Goal: Find specific page/section: Find specific page/section

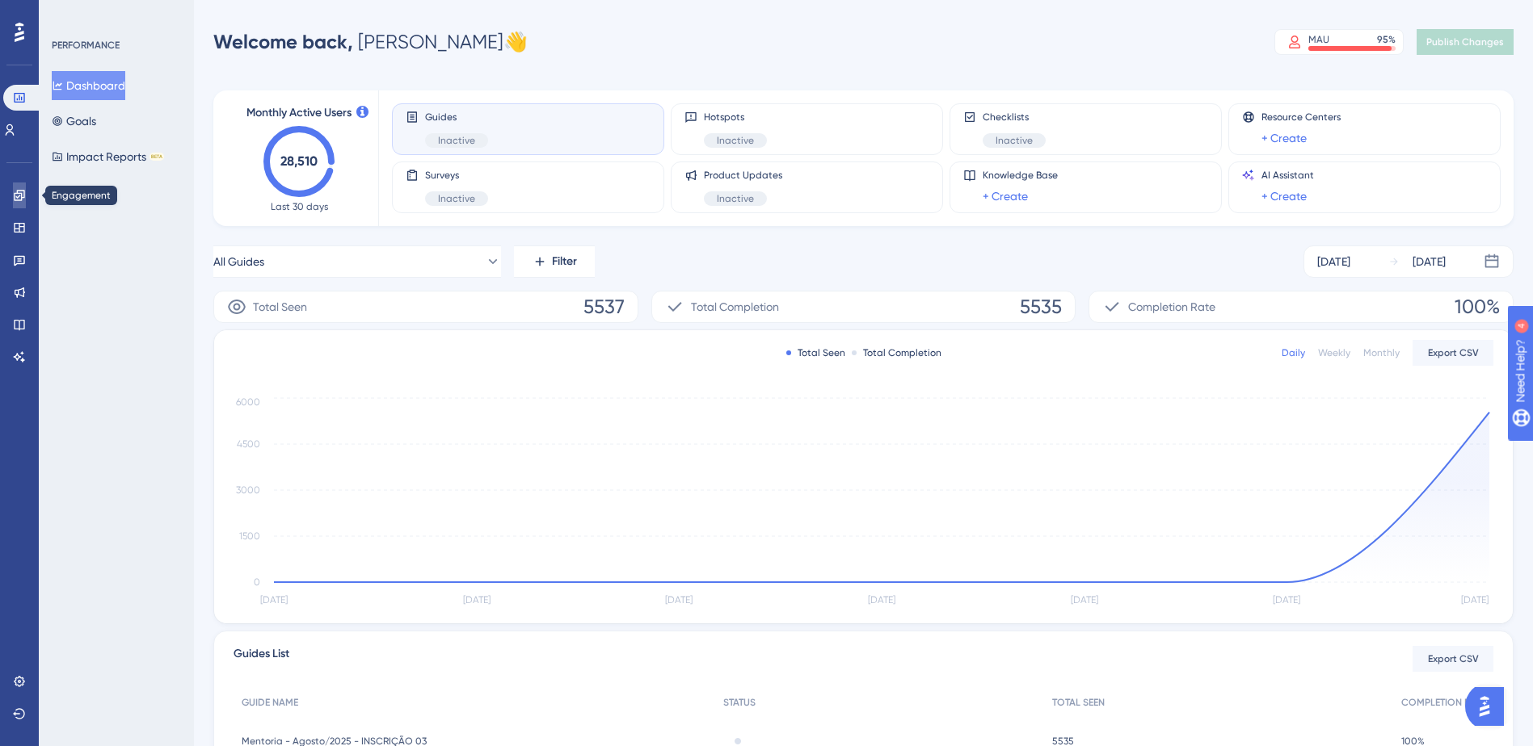
click at [26, 195] on link at bounding box center [19, 196] width 13 height 26
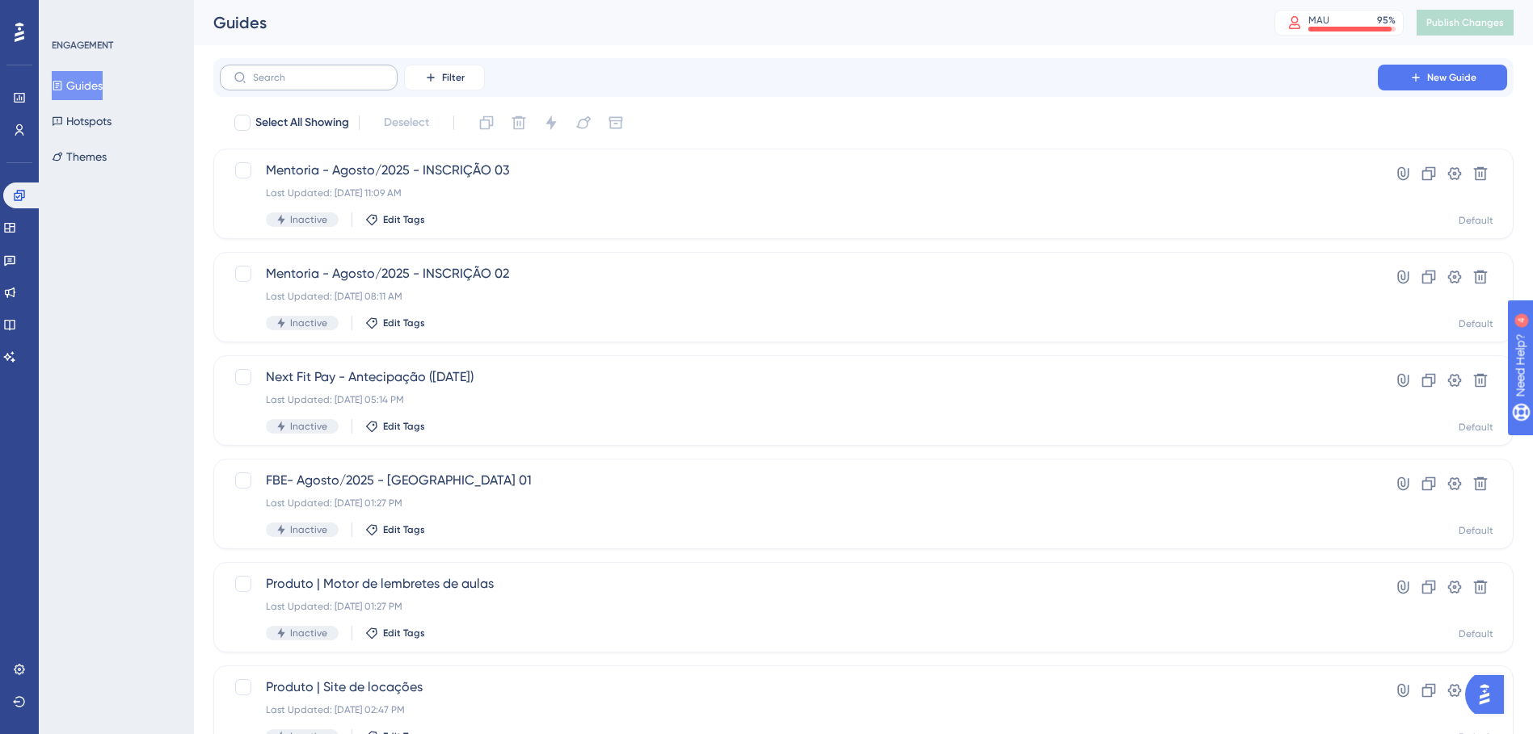
click at [298, 70] on label at bounding box center [309, 78] width 178 height 26
click at [298, 72] on input "text" at bounding box center [318, 77] width 131 height 11
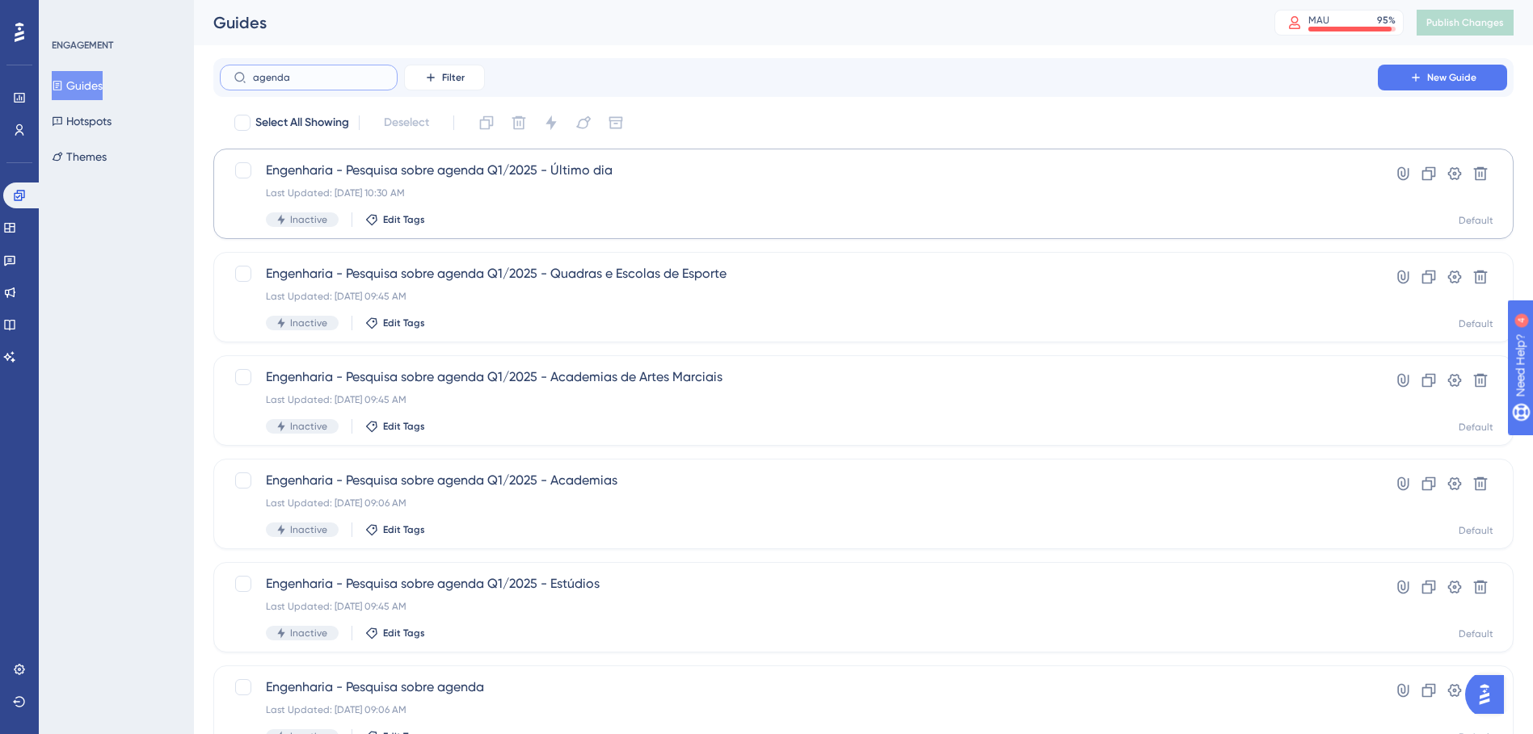
type input "agenda"
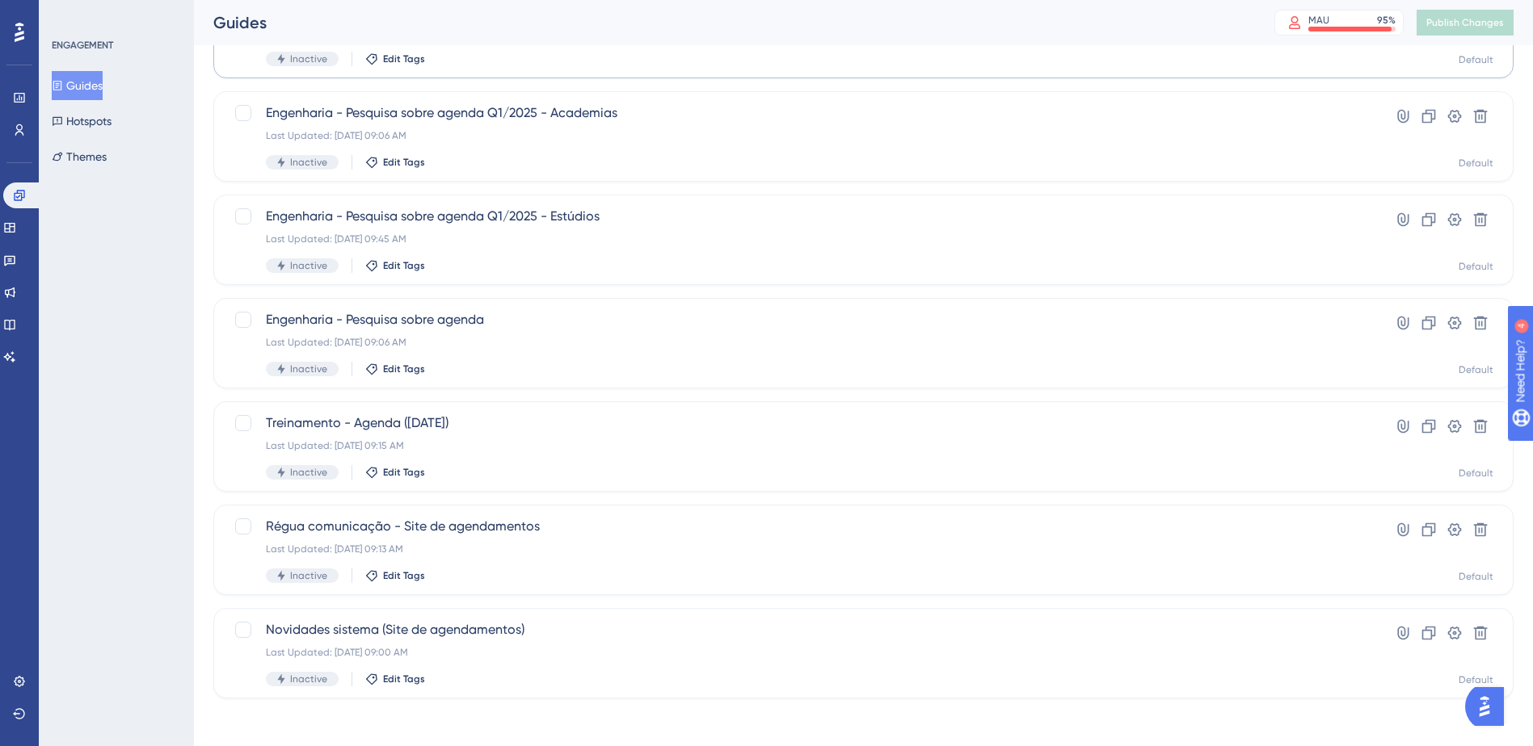
scroll to position [372, 0]
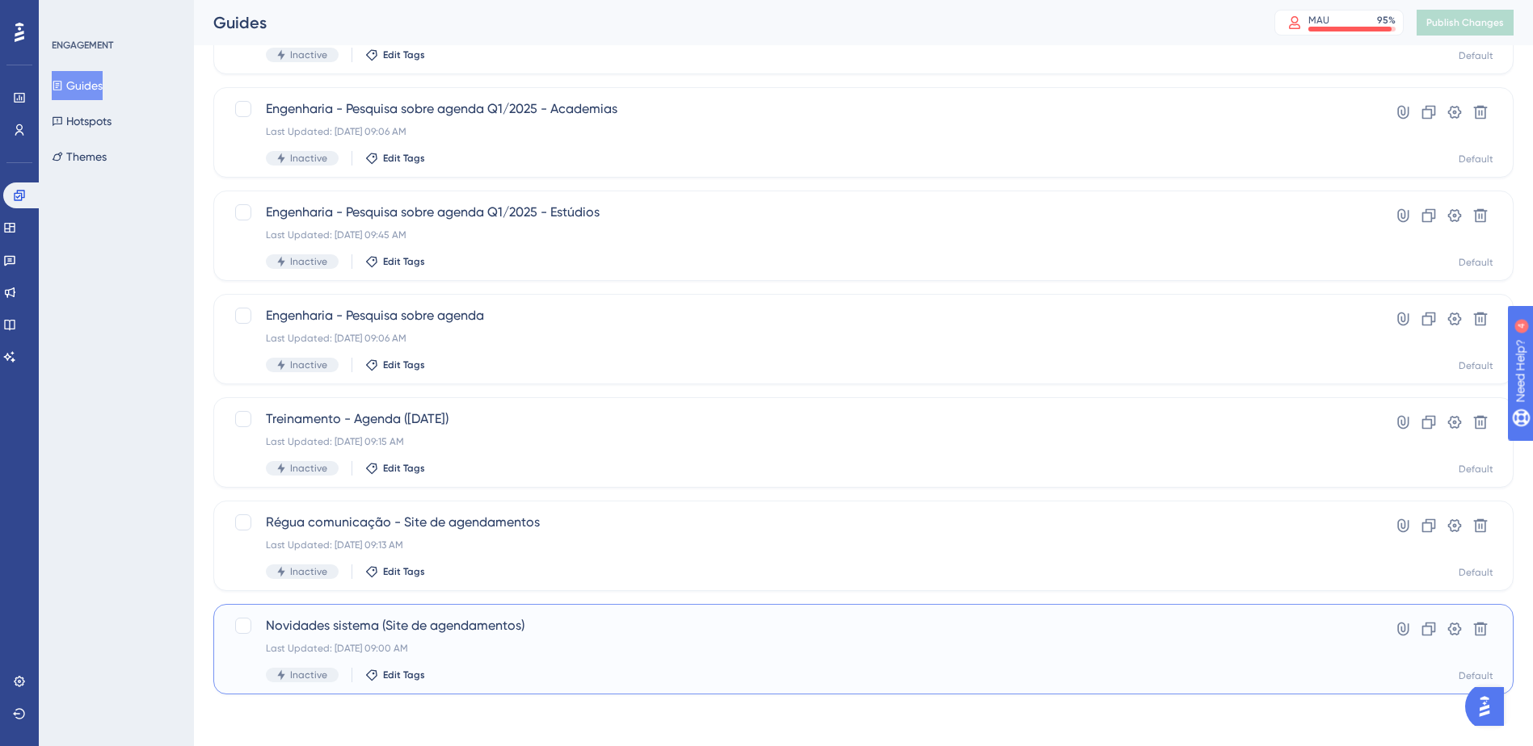
click at [452, 624] on span "Novidades sistema (Site de agendamentos)" at bounding box center [799, 625] width 1066 height 19
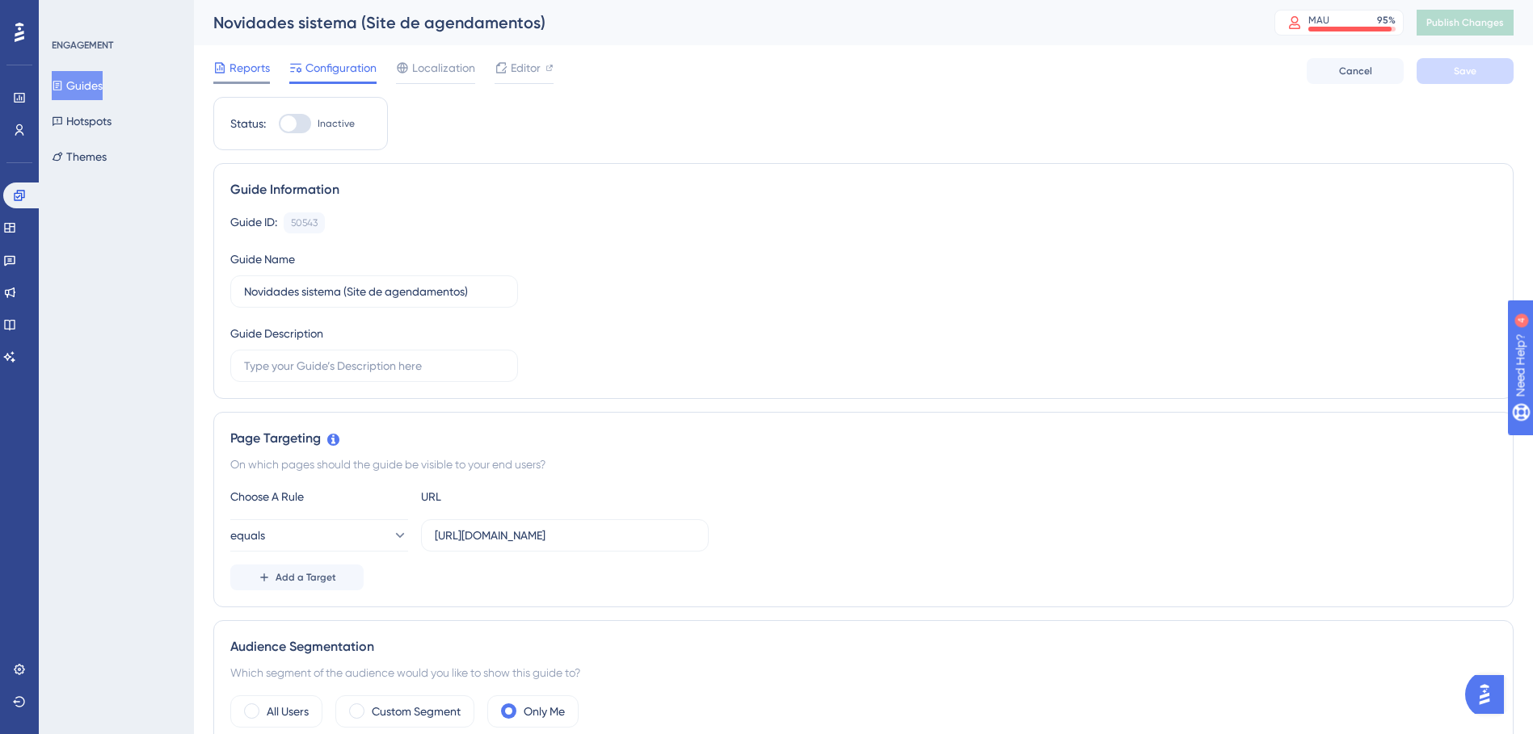
click at [235, 72] on span "Reports" at bounding box center [249, 67] width 40 height 19
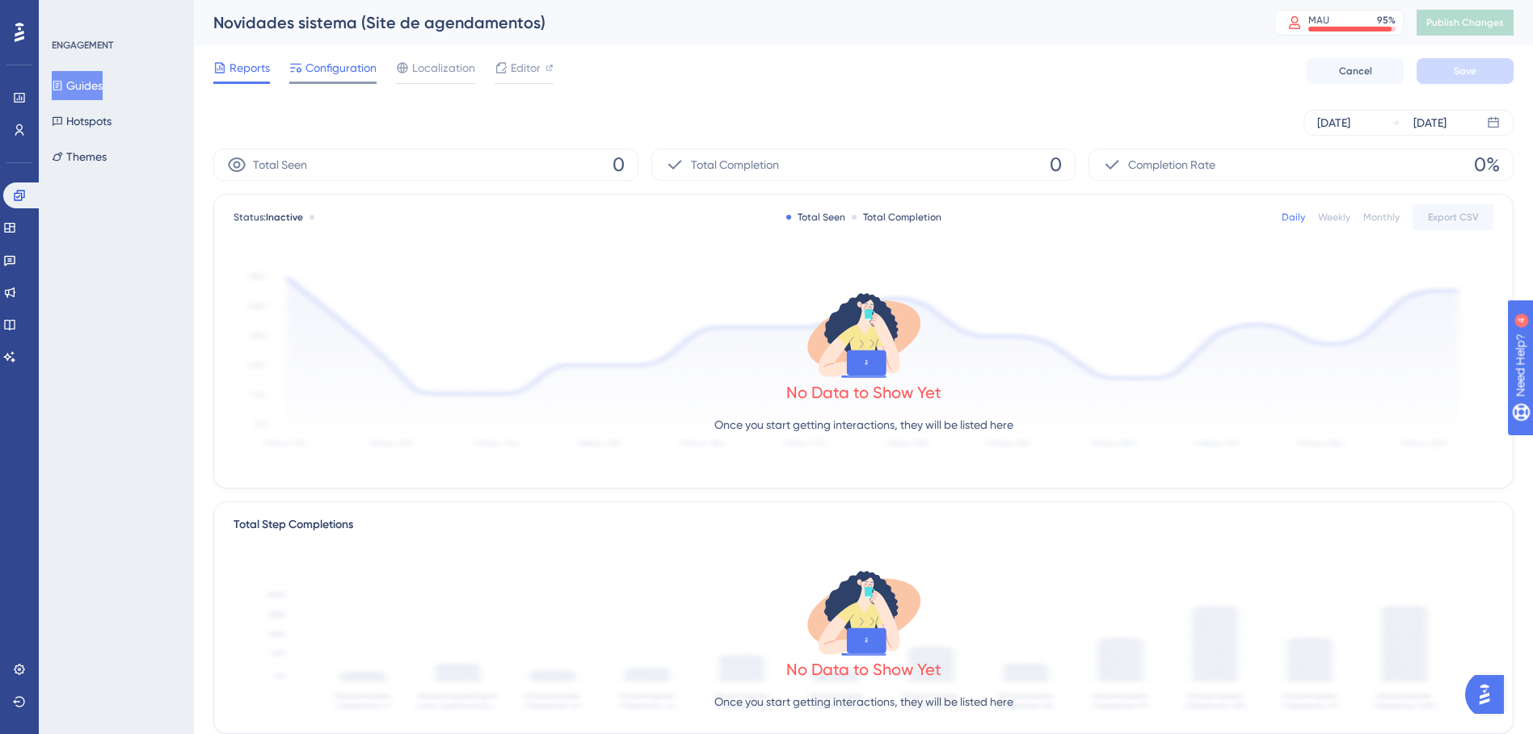
click at [351, 73] on span "Configuration" at bounding box center [340, 67] width 71 height 19
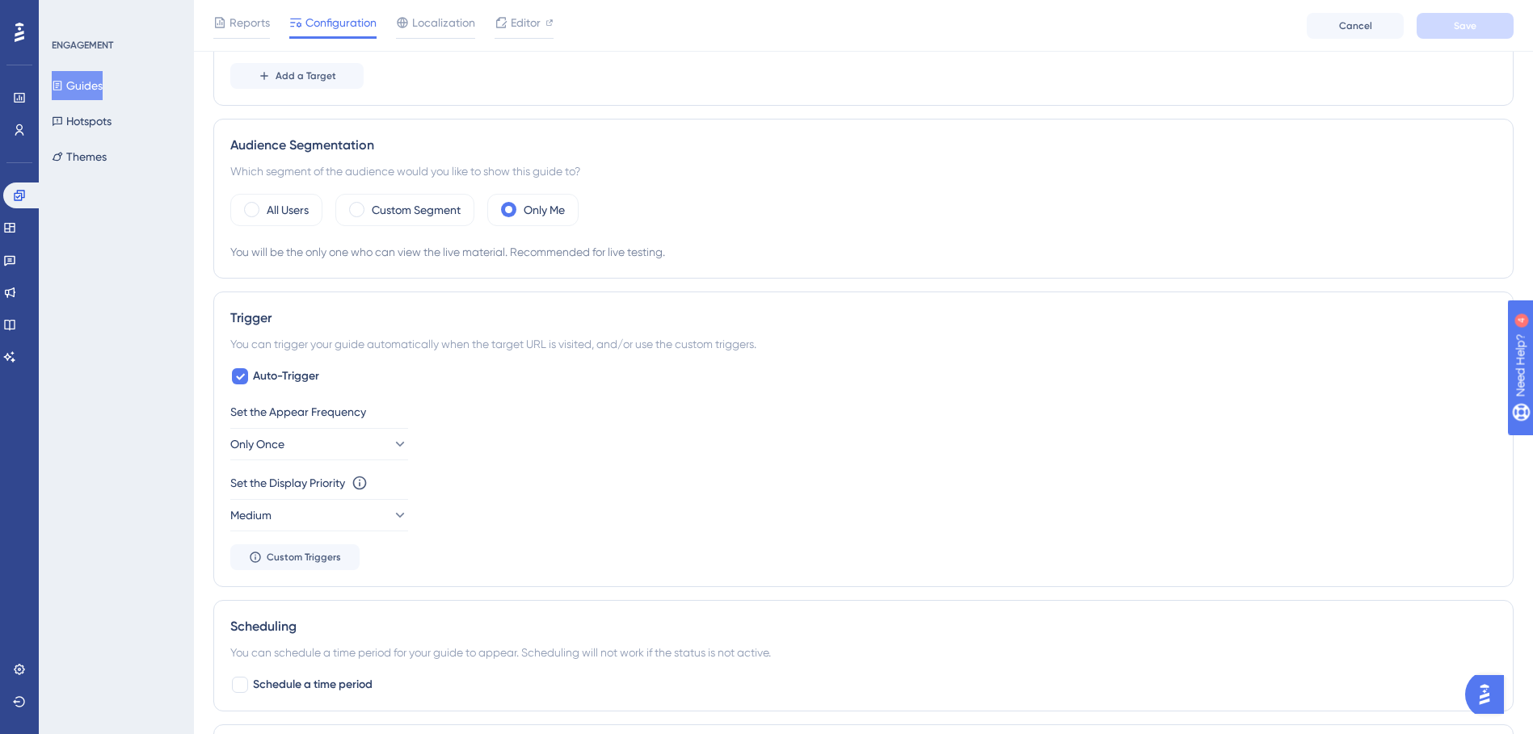
scroll to position [104, 0]
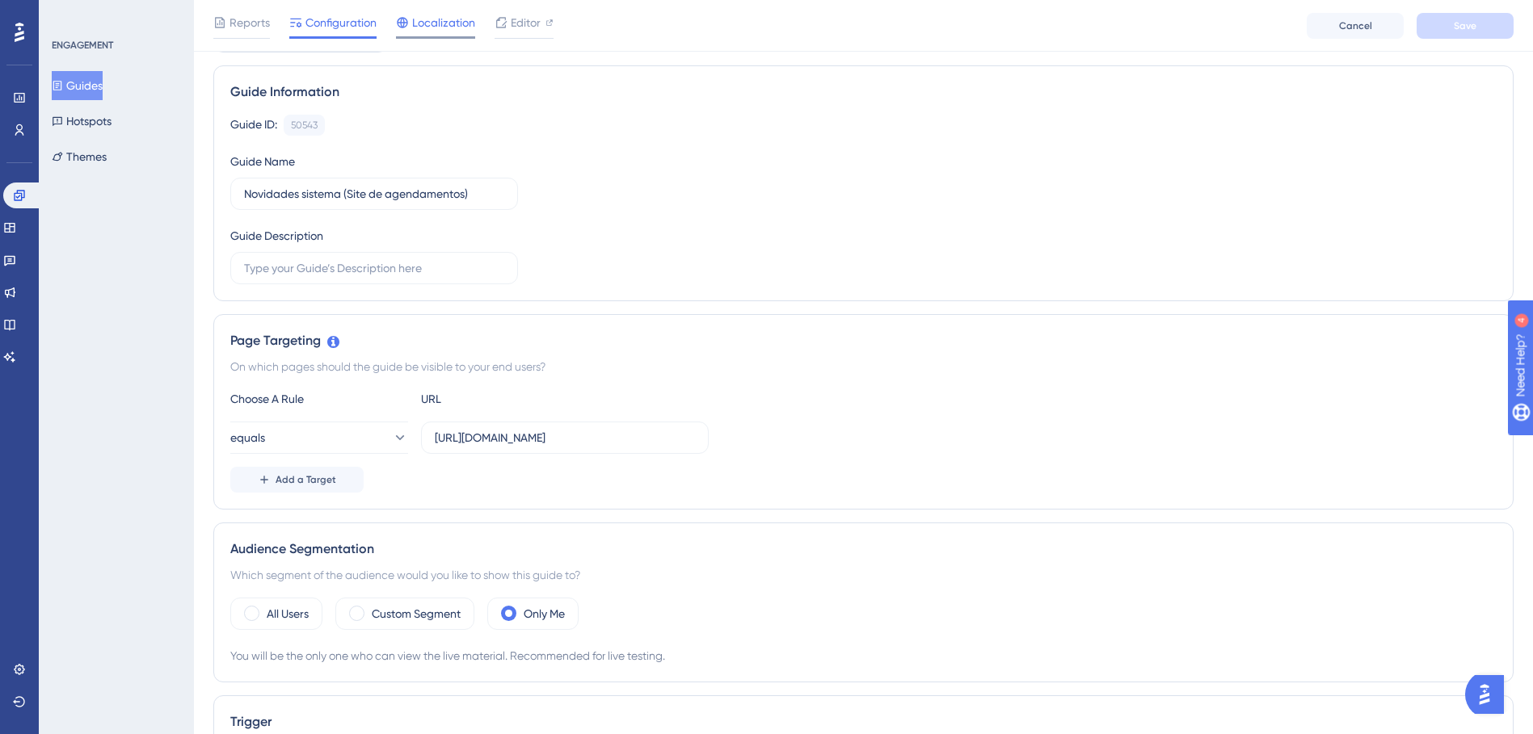
click at [443, 29] on span "Localization" at bounding box center [443, 22] width 63 height 19
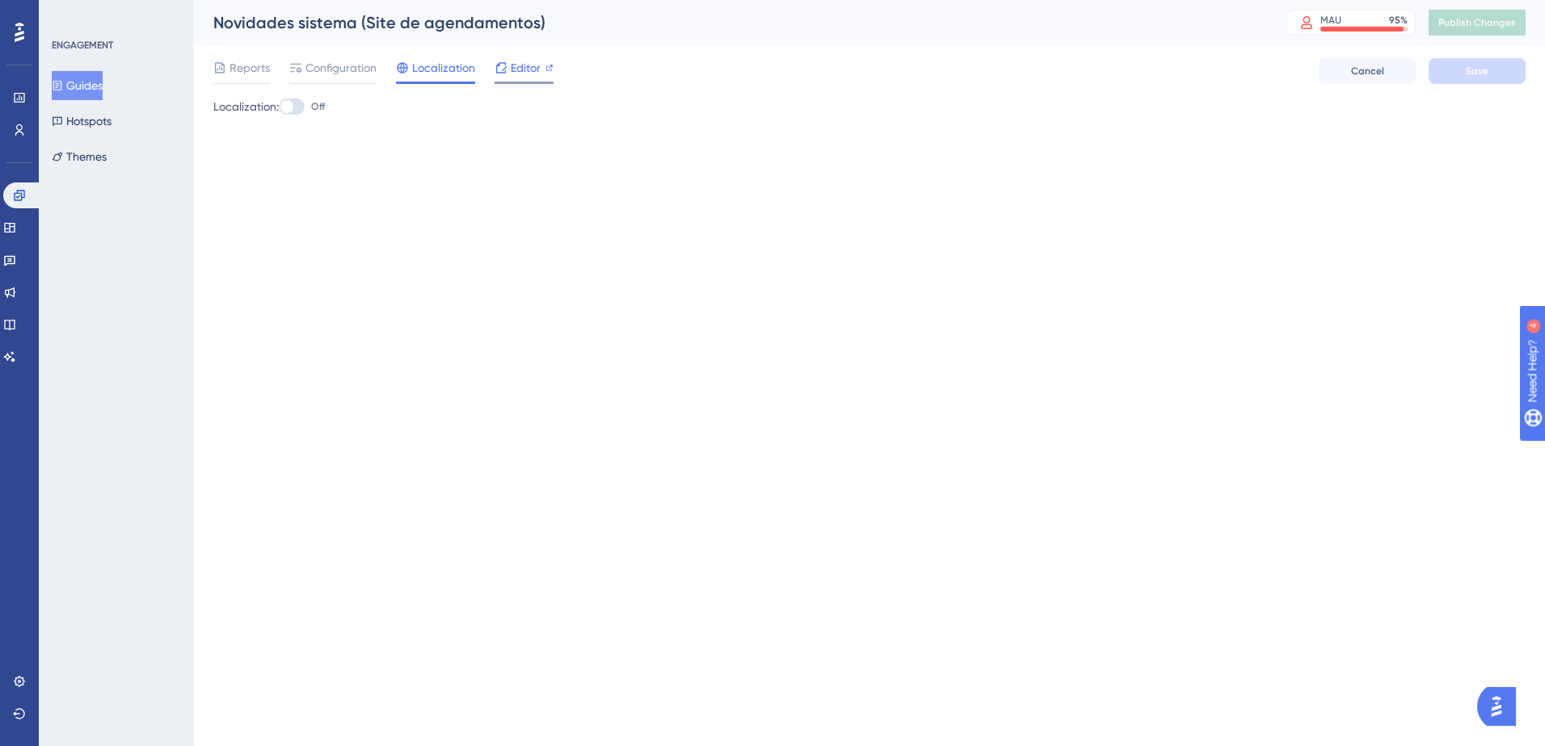
click at [540, 82] on div at bounding box center [523, 83] width 59 height 2
click at [1343, 82] on button "Cancel" at bounding box center [1366, 71] width 97 height 26
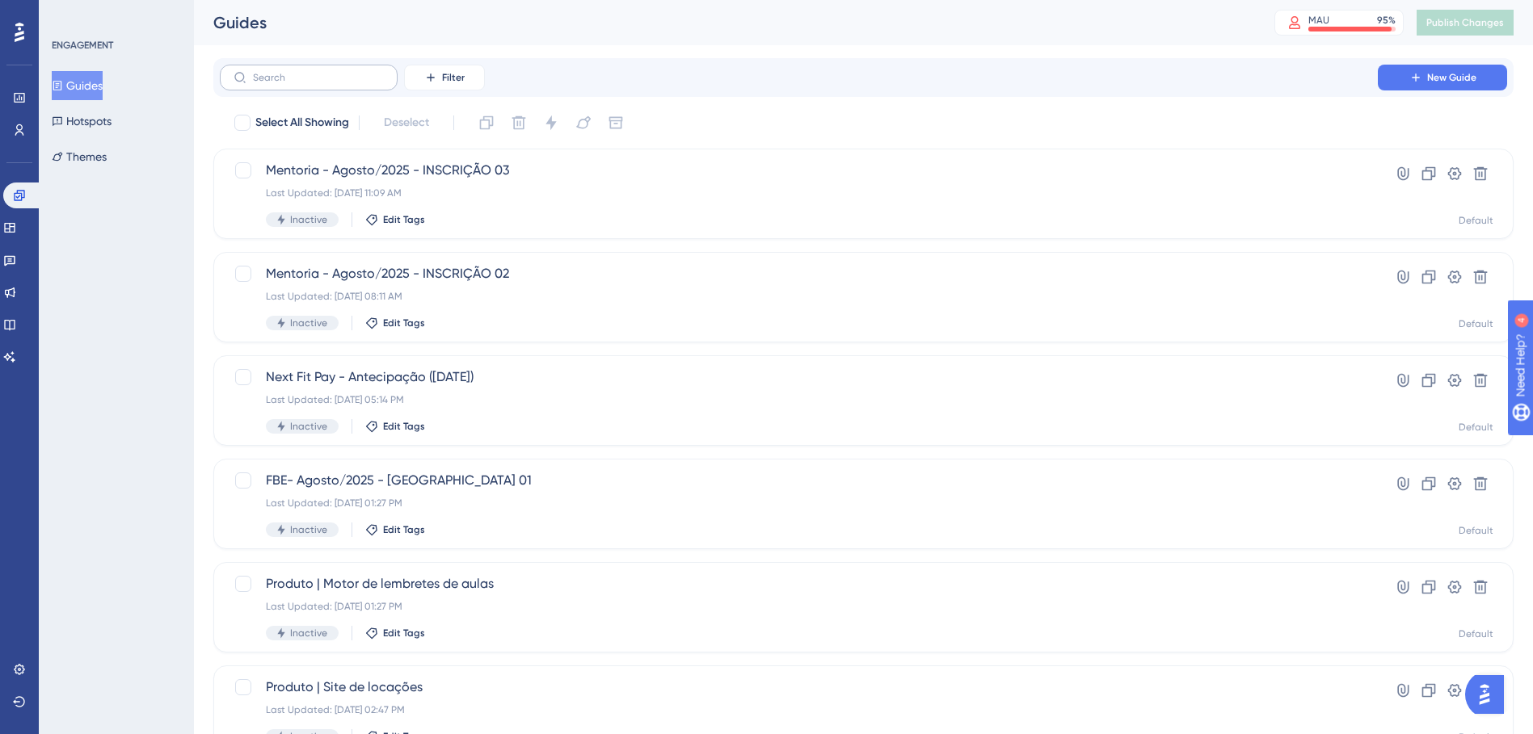
click at [331, 70] on label at bounding box center [309, 78] width 178 height 26
click at [331, 72] on input "text" at bounding box center [318, 77] width 131 height 11
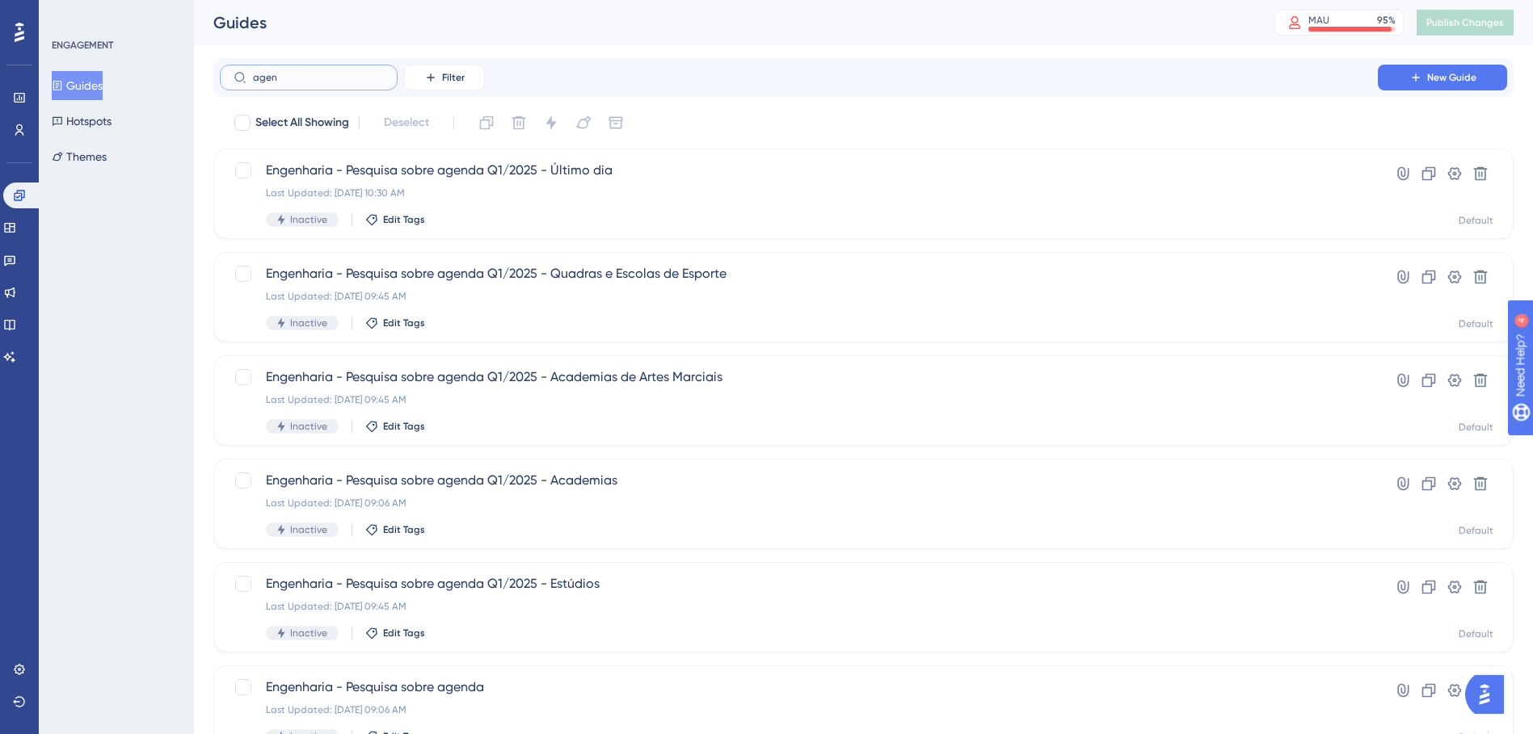
type input "agena"
checkbox input "true"
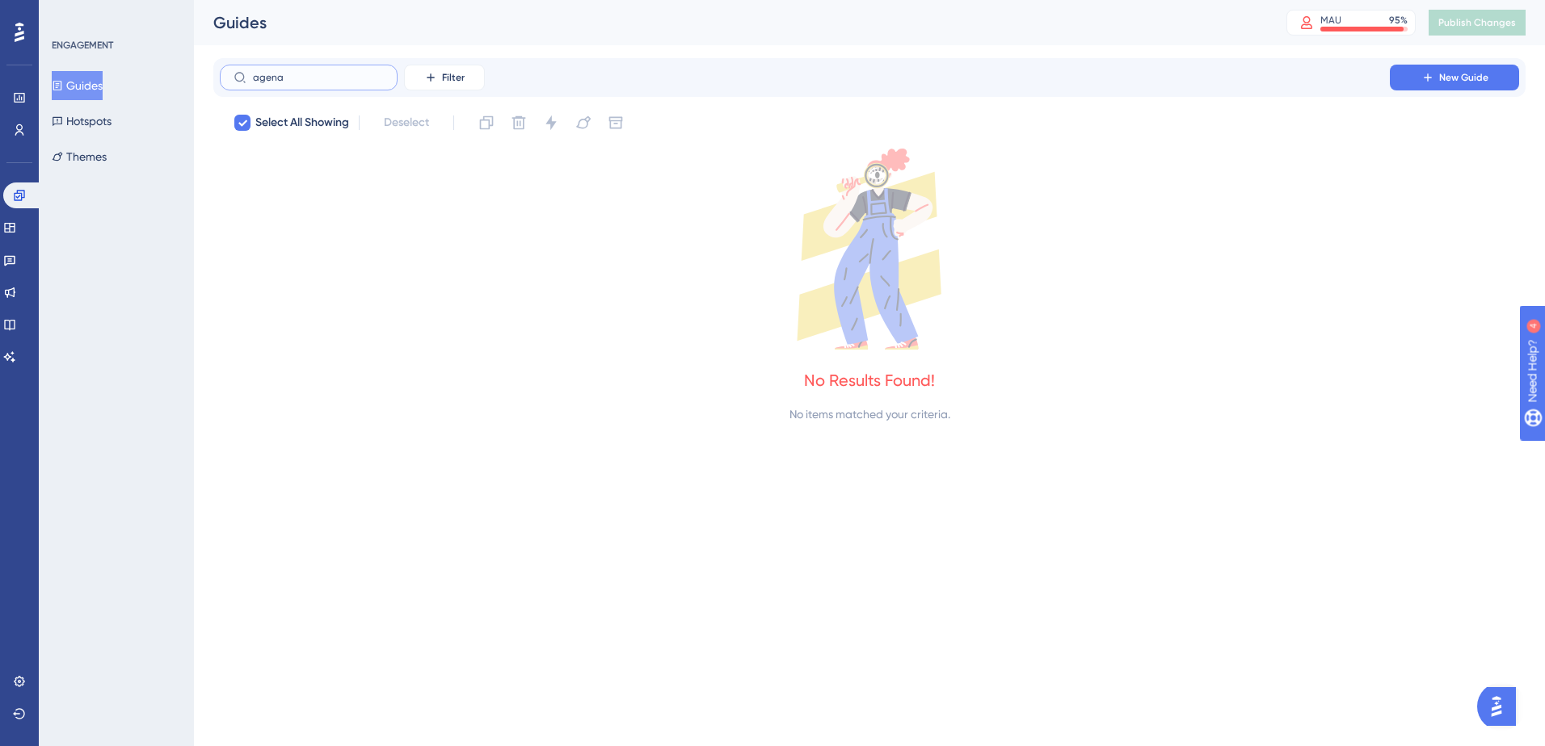
type input "agen"
checkbox input "false"
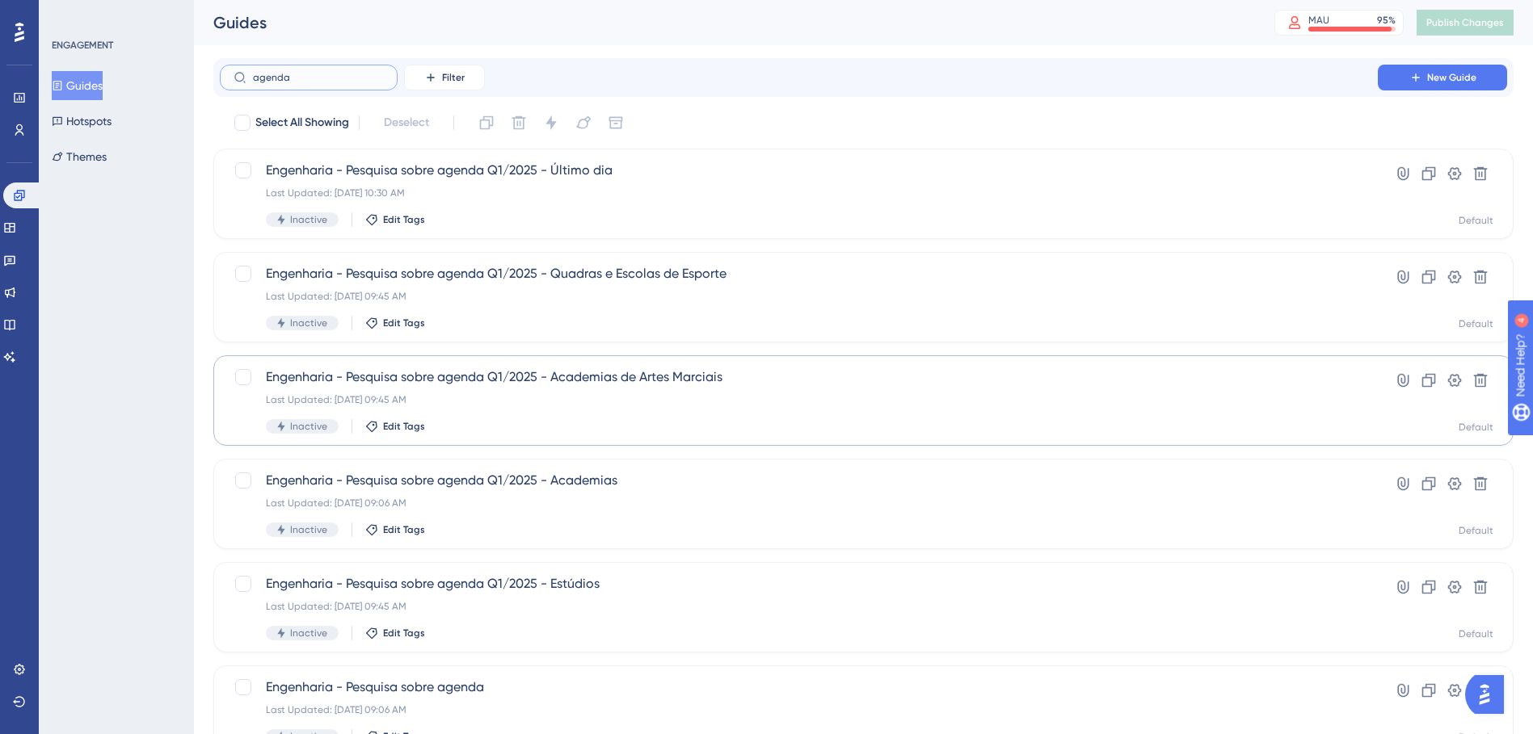
type input "agenda"
click at [743, 384] on span "Engenharia - Pesquisa sobre agenda Q1/2025 - Academias de Artes Marciais" at bounding box center [799, 377] width 1066 height 19
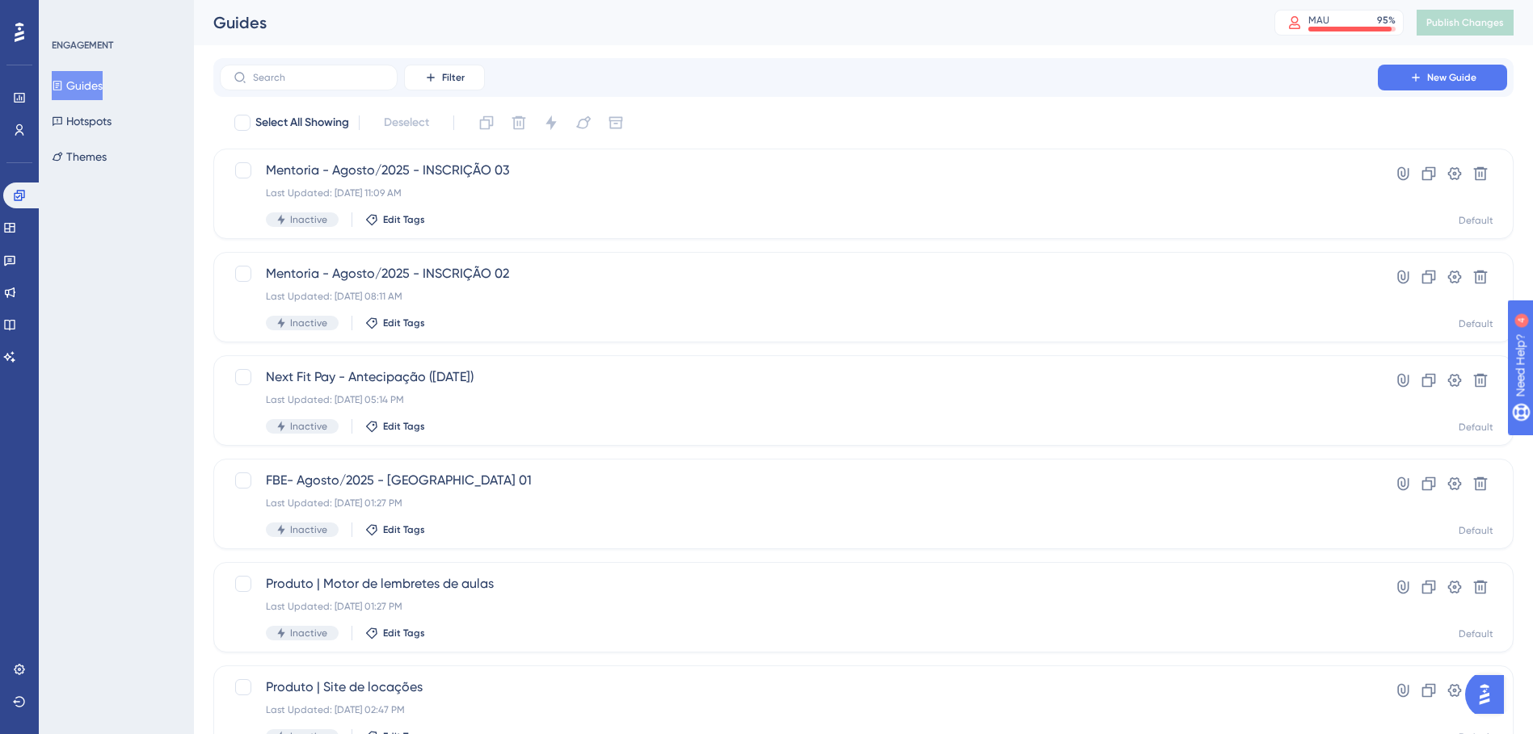
click at [515, 79] on div "Filter New Guide" at bounding box center [863, 78] width 1287 height 26
click at [507, 190] on div "Last Updated: 12 de ago. de 2025 11:09 AM" at bounding box center [799, 193] width 1066 height 13
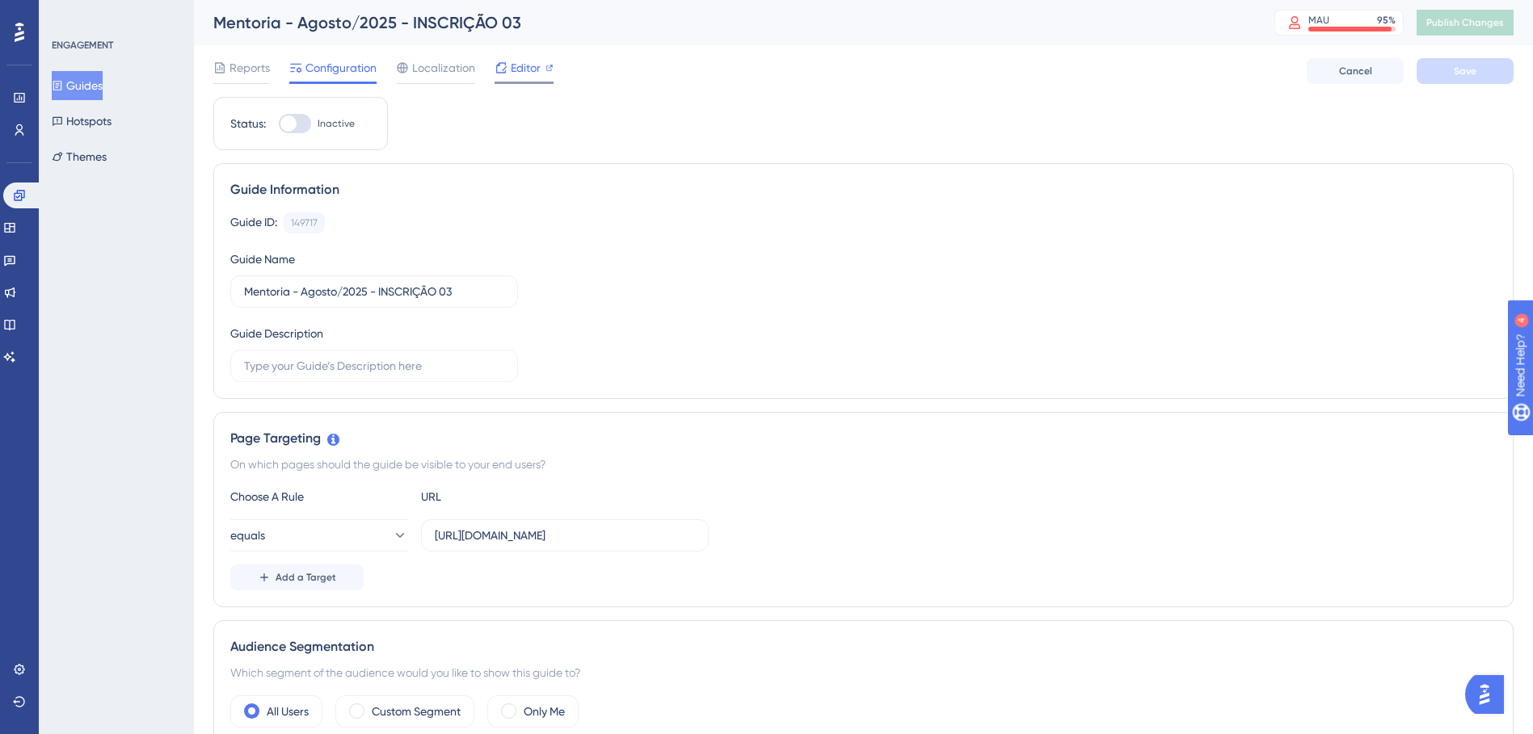
click at [511, 63] on span "Editor" at bounding box center [526, 67] width 30 height 19
click at [25, 183] on link at bounding box center [22, 196] width 39 height 26
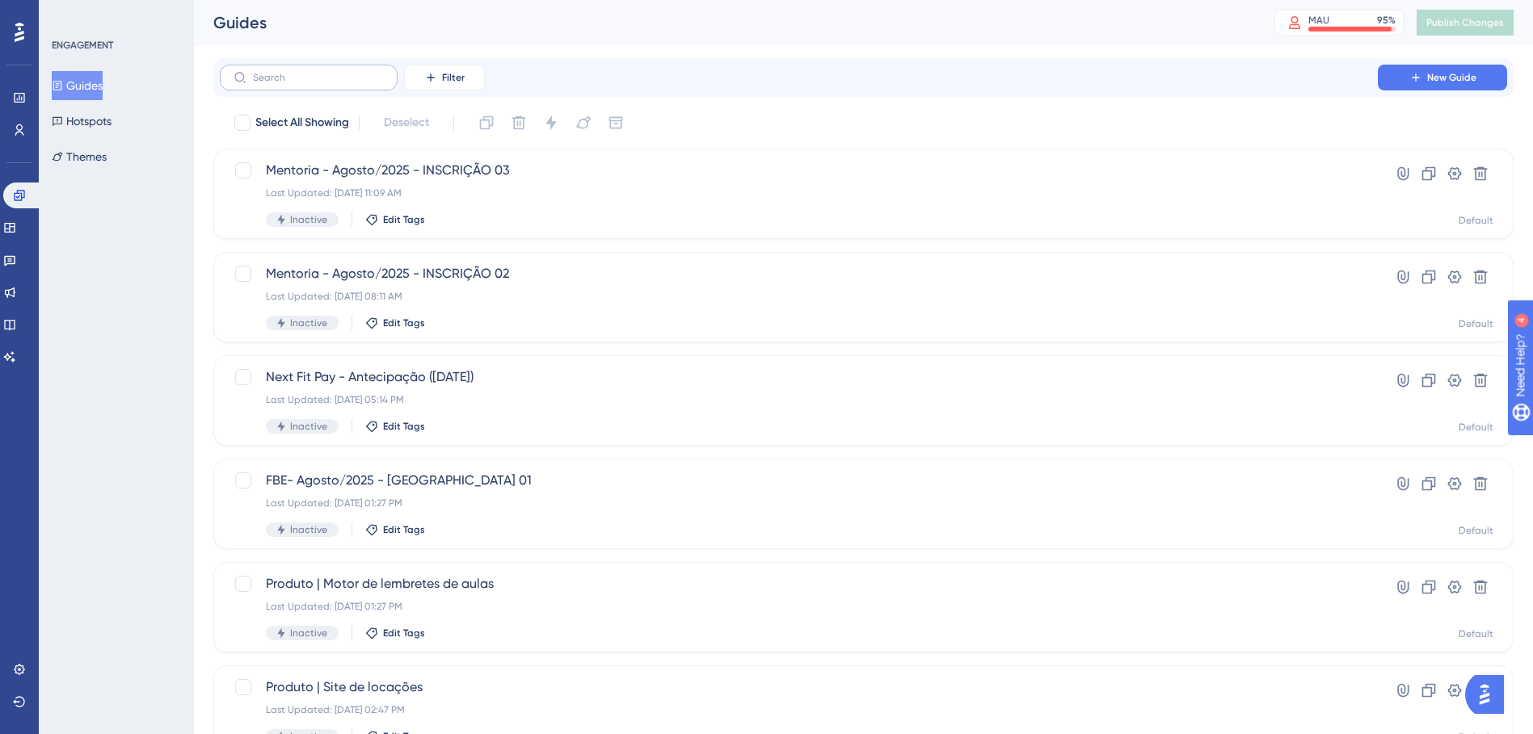
click at [274, 71] on label at bounding box center [309, 78] width 178 height 26
click at [274, 72] on input "text" at bounding box center [318, 77] width 131 height 11
click at [284, 86] on label at bounding box center [309, 78] width 178 height 26
click at [284, 83] on input "text" at bounding box center [318, 77] width 131 height 11
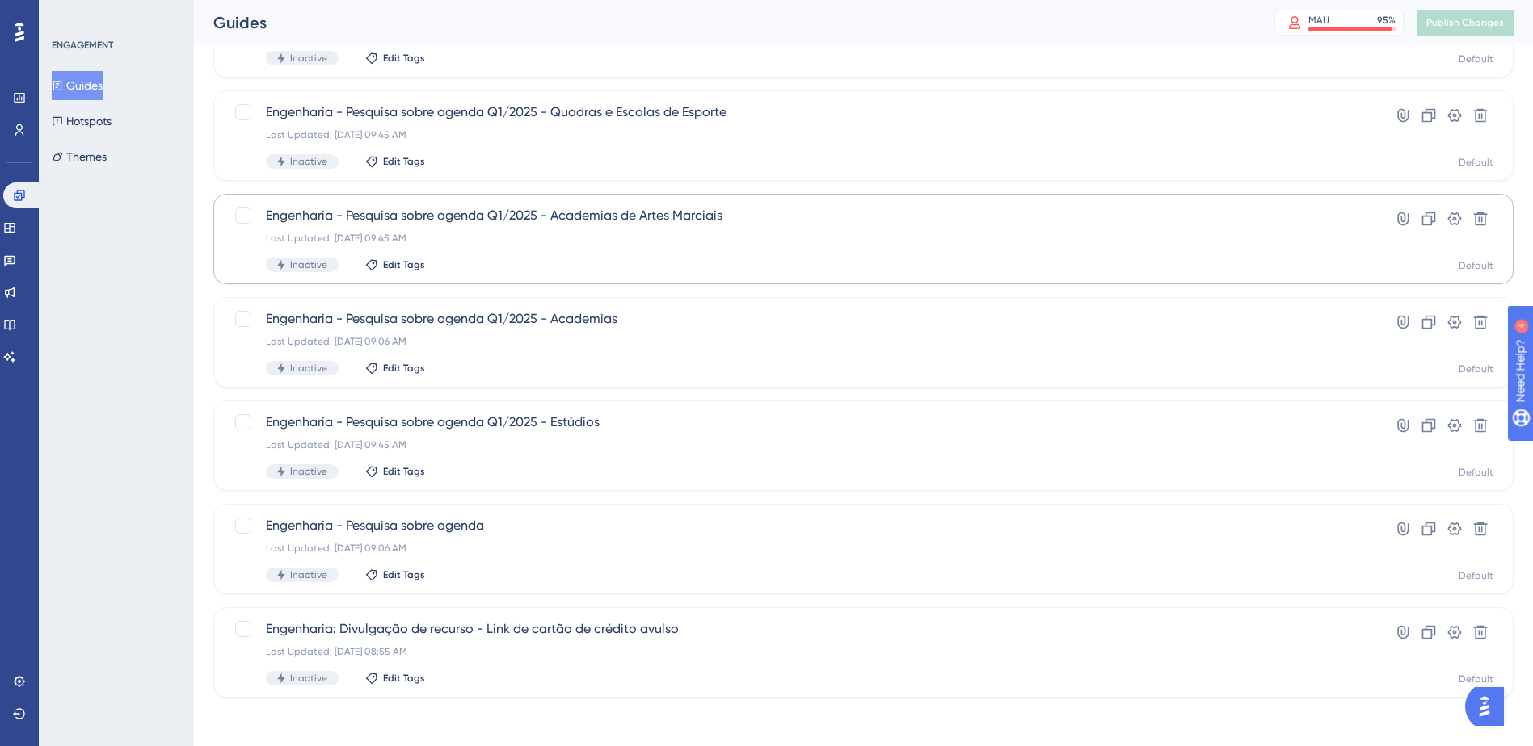
scroll to position [165, 0]
type input "engenh"
drag, startPoint x: 402, startPoint y: 553, endPoint x: 325, endPoint y: 508, distance: 89.1
click at [325, 508] on div "Engenharia - Pesquisa sobre agenda Last Updated: 28 de abr. de 2025 09:06 AM In…" at bounding box center [863, 546] width 1300 height 90
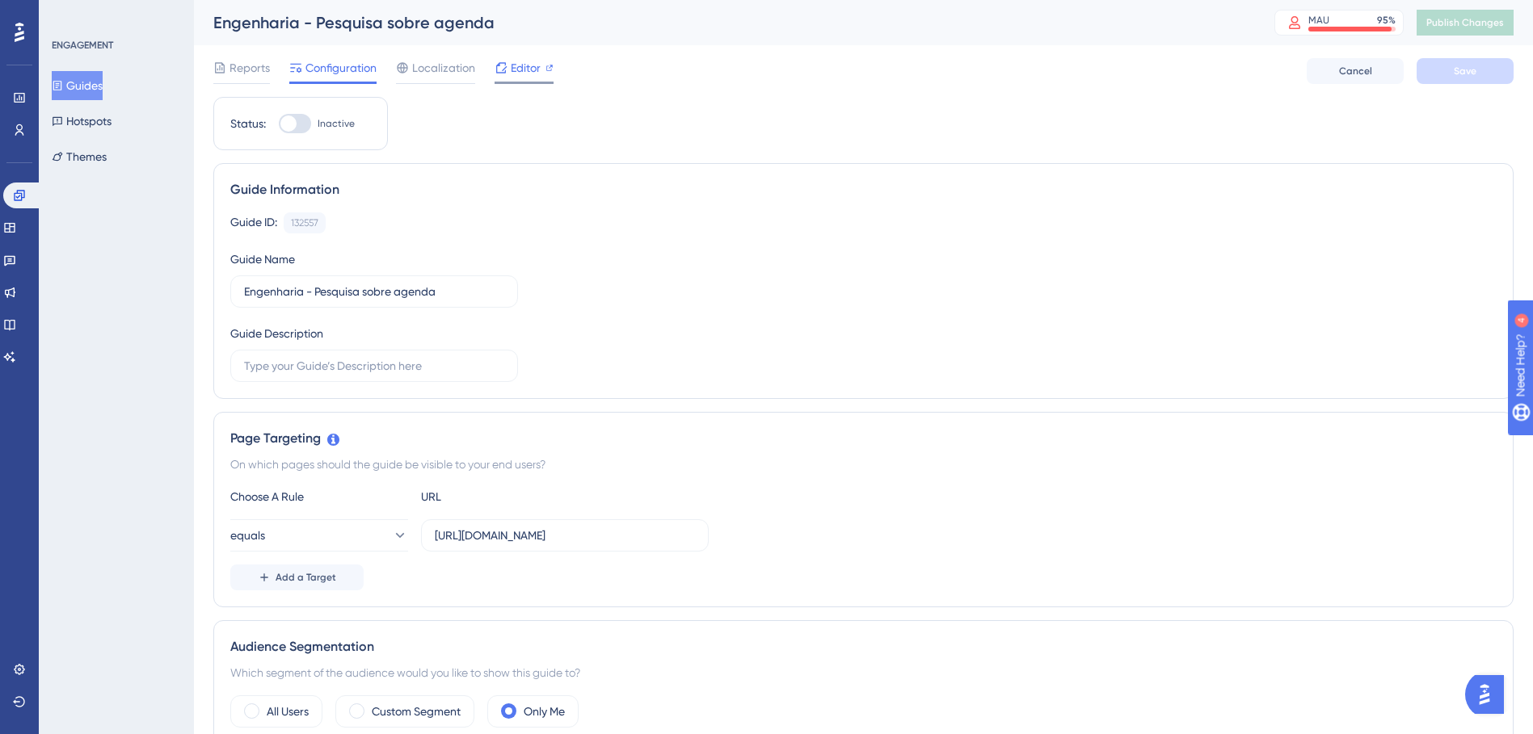
click at [547, 73] on div at bounding box center [549, 67] width 8 height 19
drag, startPoint x: 18, startPoint y: 194, endPoint x: 70, endPoint y: 187, distance: 53.0
click at [18, 195] on icon at bounding box center [19, 195] width 13 height 13
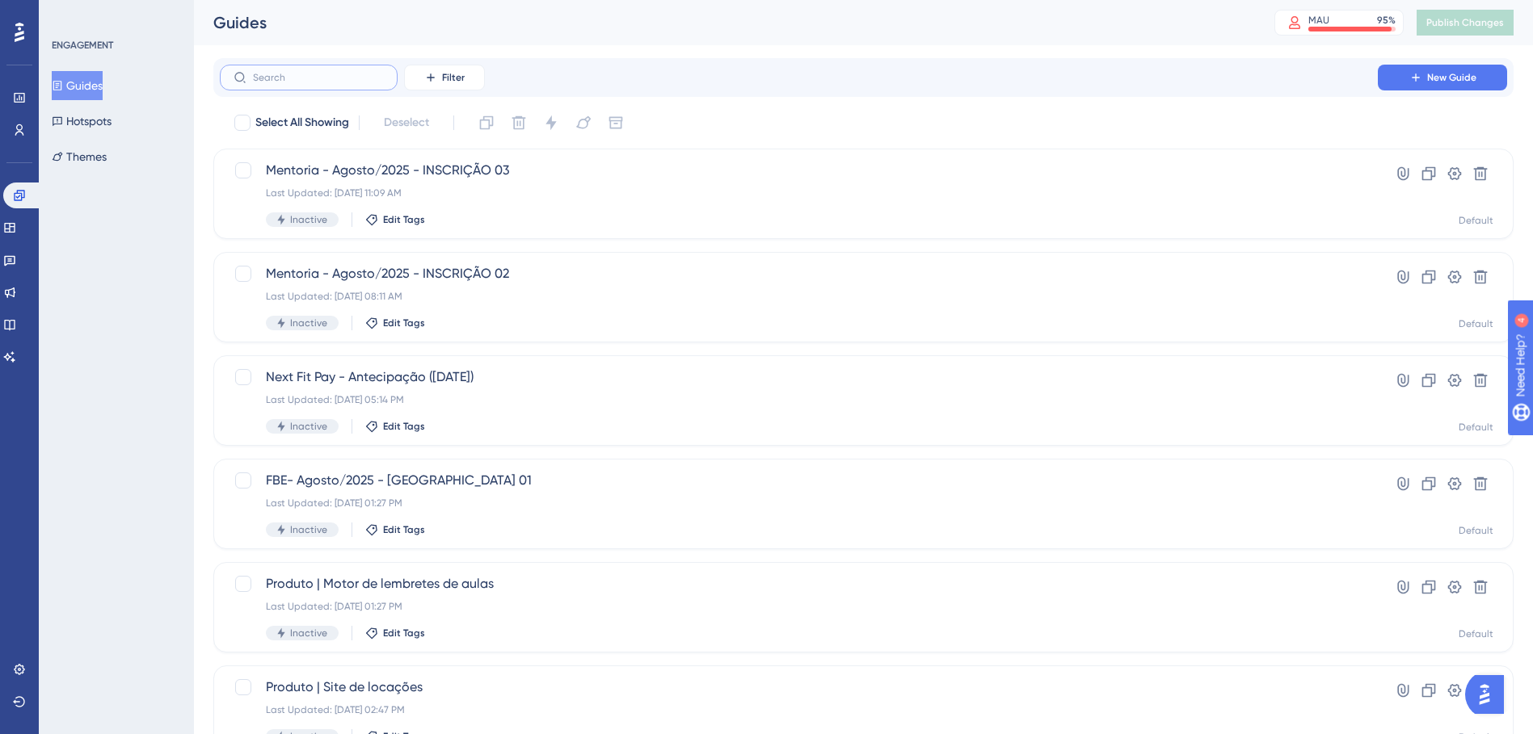
click at [340, 74] on input "text" at bounding box center [318, 77] width 131 height 11
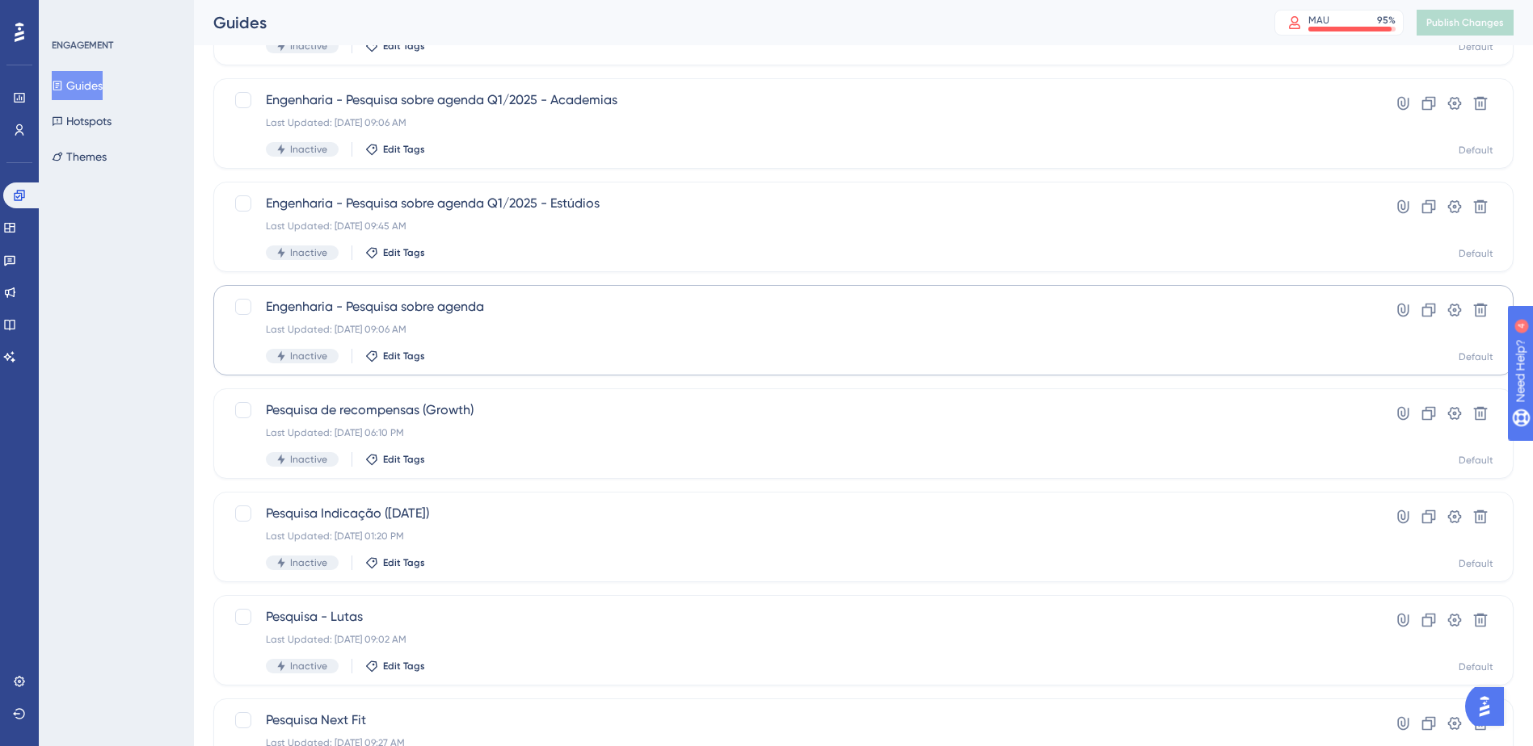
scroll to position [475, 0]
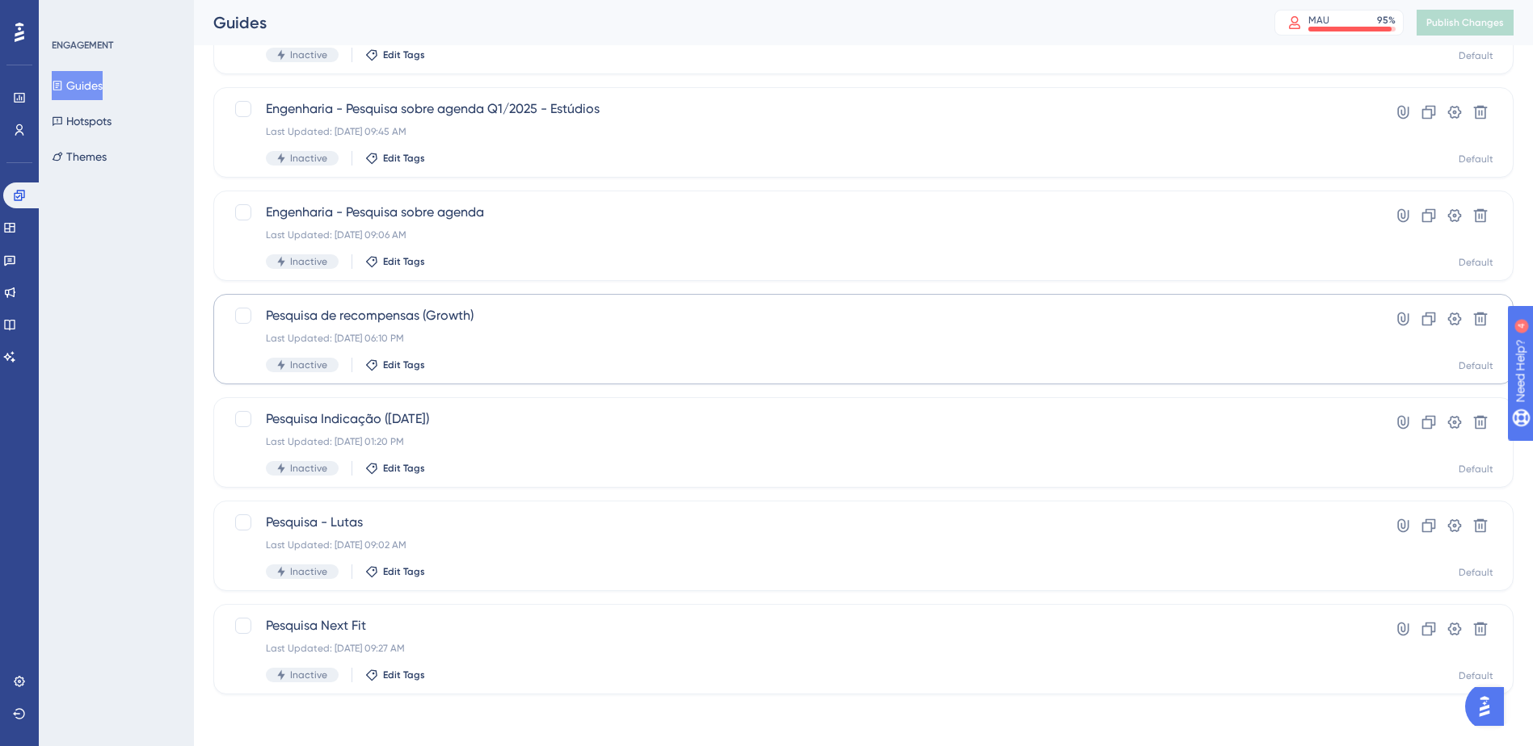
type input "pesquisa"
click at [540, 330] on div "Pesquisa de recompensas (Growth) Last Updated: 05 de fev. de 2024 06:10 PM Inac…" at bounding box center [799, 339] width 1066 height 66
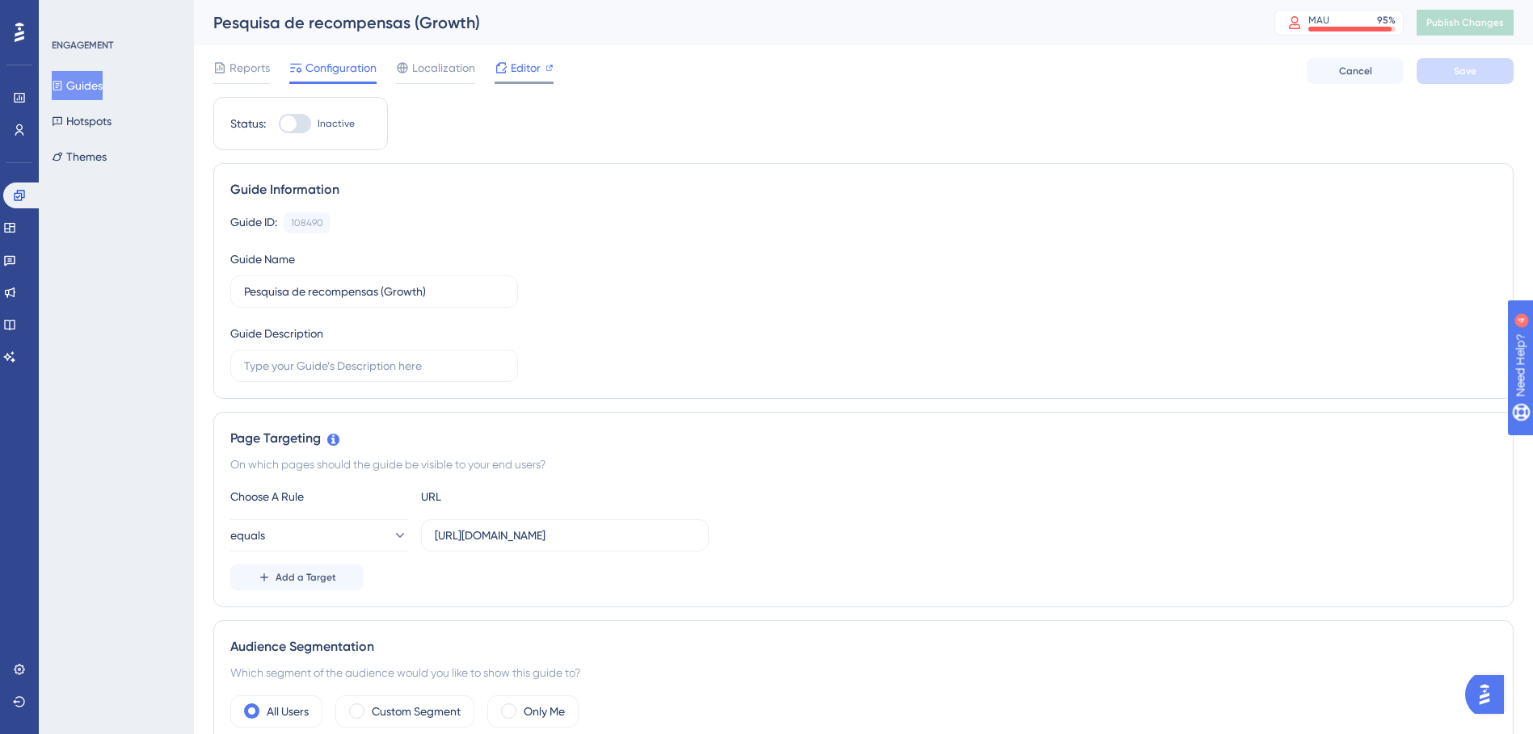
click at [531, 74] on span "Editor" at bounding box center [526, 67] width 30 height 19
click at [16, 192] on icon at bounding box center [19, 195] width 13 height 13
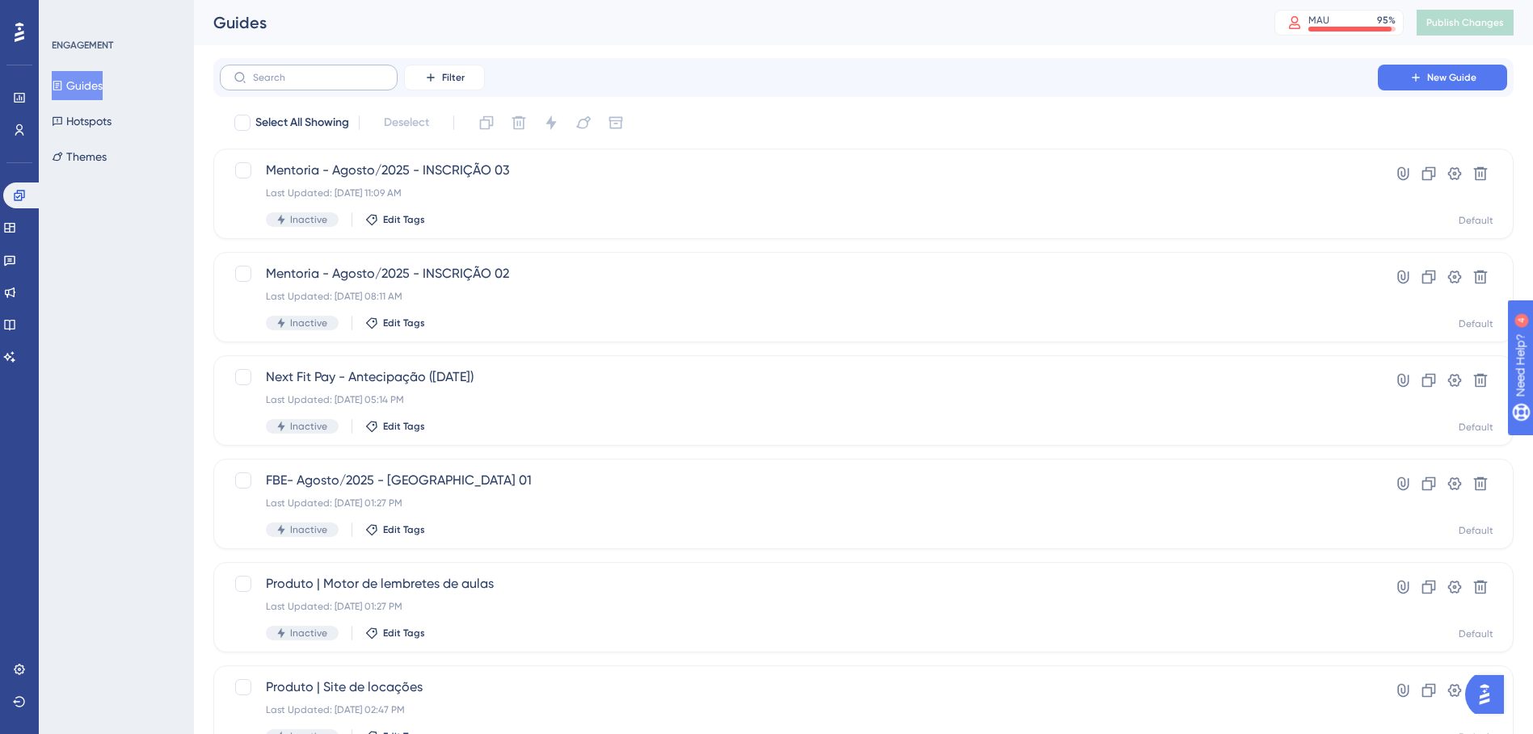
click at [347, 84] on label at bounding box center [309, 78] width 178 height 26
click at [347, 83] on input "text" at bounding box center [318, 77] width 131 height 11
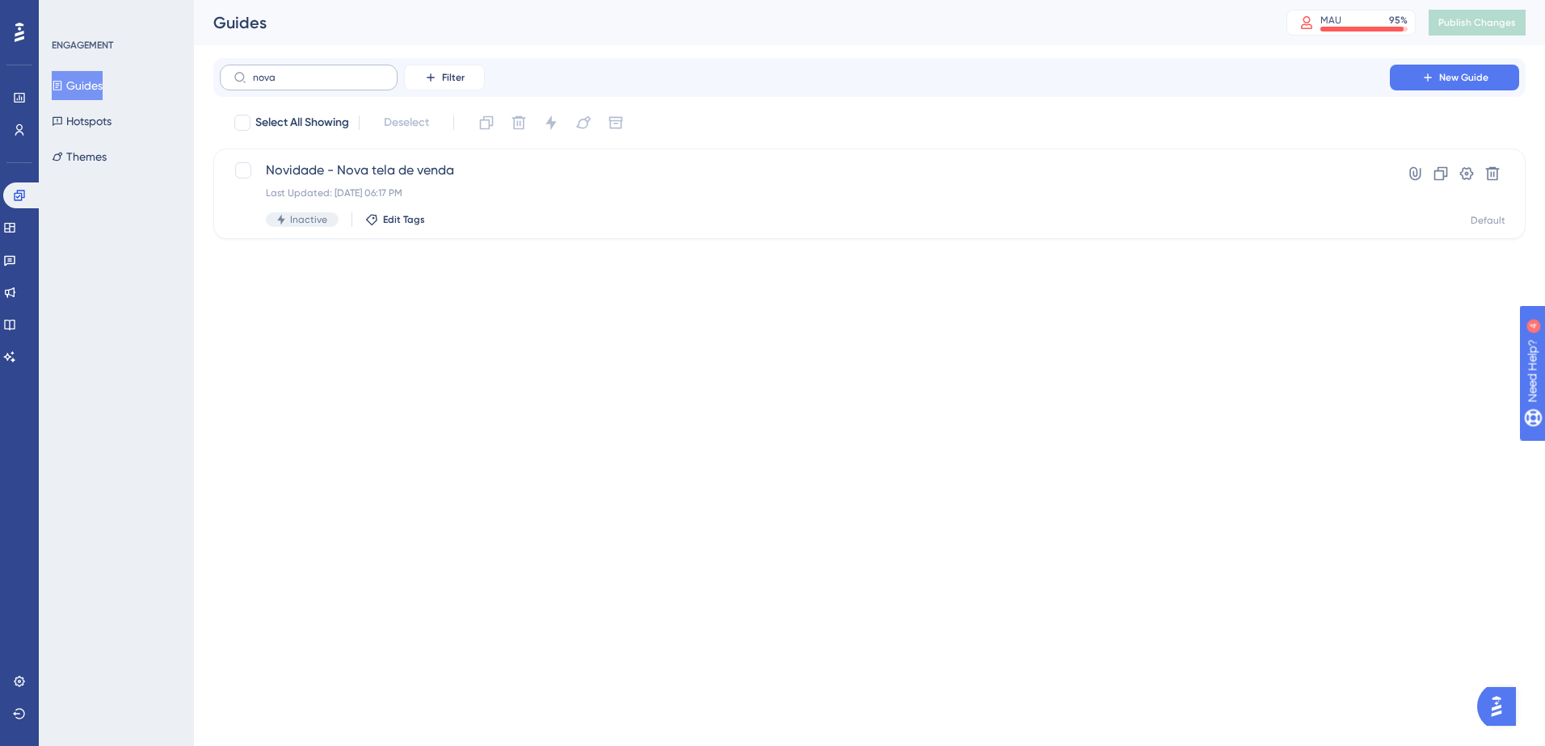
click at [334, 83] on label "nova" at bounding box center [309, 78] width 178 height 26
click at [334, 83] on input "nova" at bounding box center [318, 77] width 131 height 11
click at [334, 83] on label "nova" at bounding box center [309, 78] width 178 height 26
click at [334, 83] on input "nova" at bounding box center [318, 77] width 131 height 11
drag, startPoint x: 334, startPoint y: 83, endPoint x: 325, endPoint y: 84, distance: 8.9
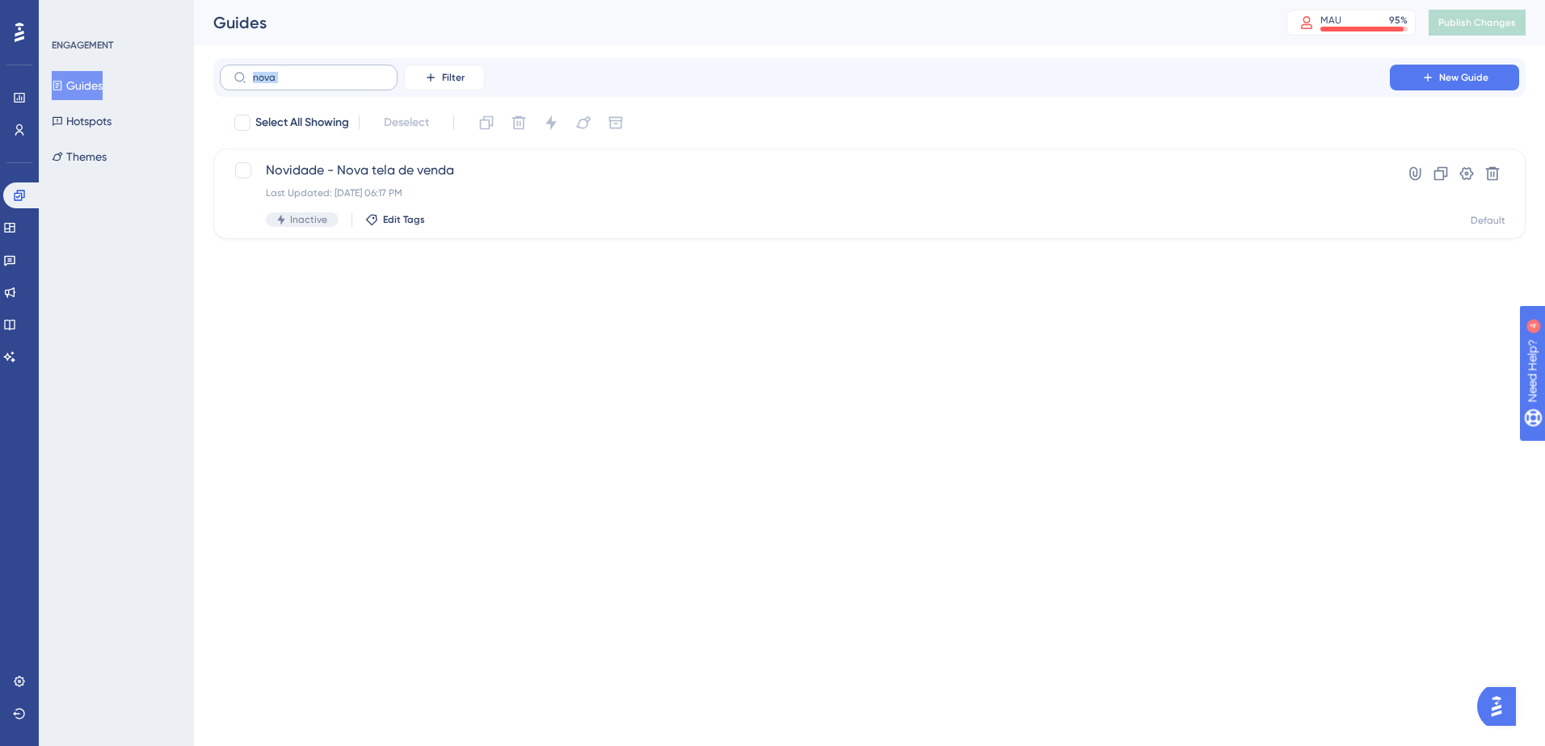
click at [325, 84] on label "nova" at bounding box center [309, 78] width 178 height 26
click at [325, 83] on input "nova" at bounding box center [318, 77] width 131 height 11
click at [325, 84] on label "nova" at bounding box center [309, 78] width 178 height 26
click at [325, 83] on input "nova" at bounding box center [318, 77] width 131 height 11
click at [325, 84] on label "nova" at bounding box center [309, 78] width 178 height 26
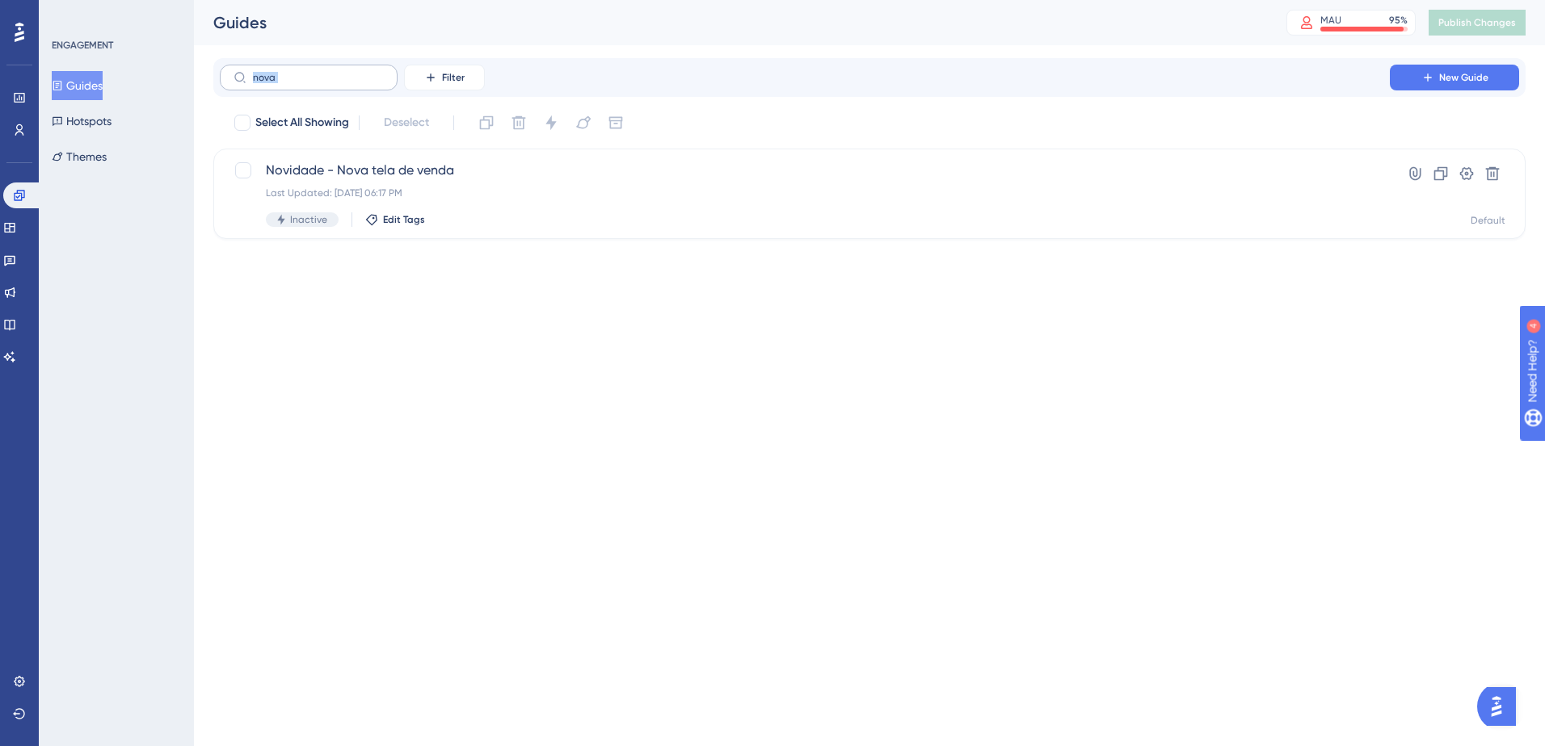
click at [325, 83] on input "nova" at bounding box center [318, 77] width 131 height 11
click at [322, 77] on input "nova" at bounding box center [318, 77] width 131 height 11
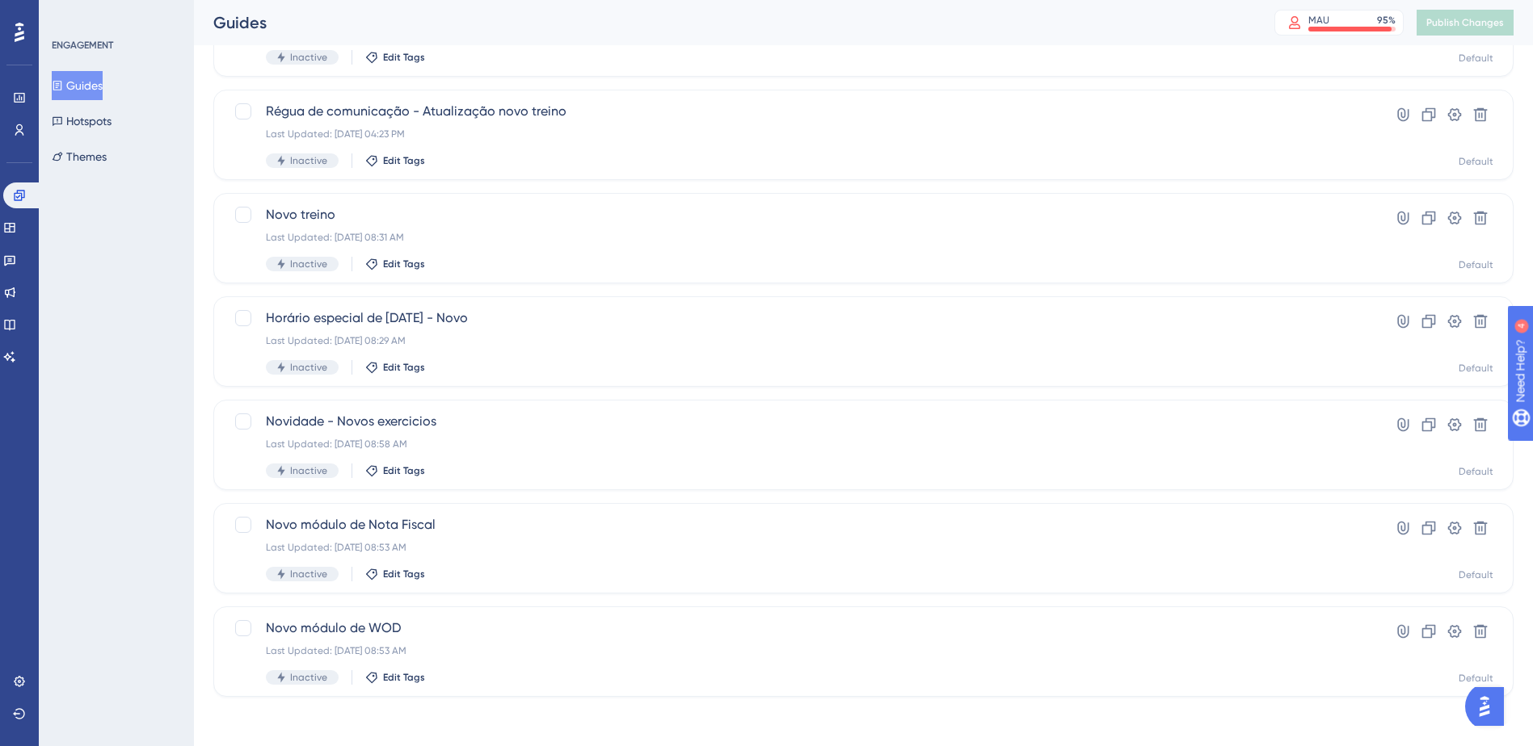
scroll to position [372, 0]
type input "novo"
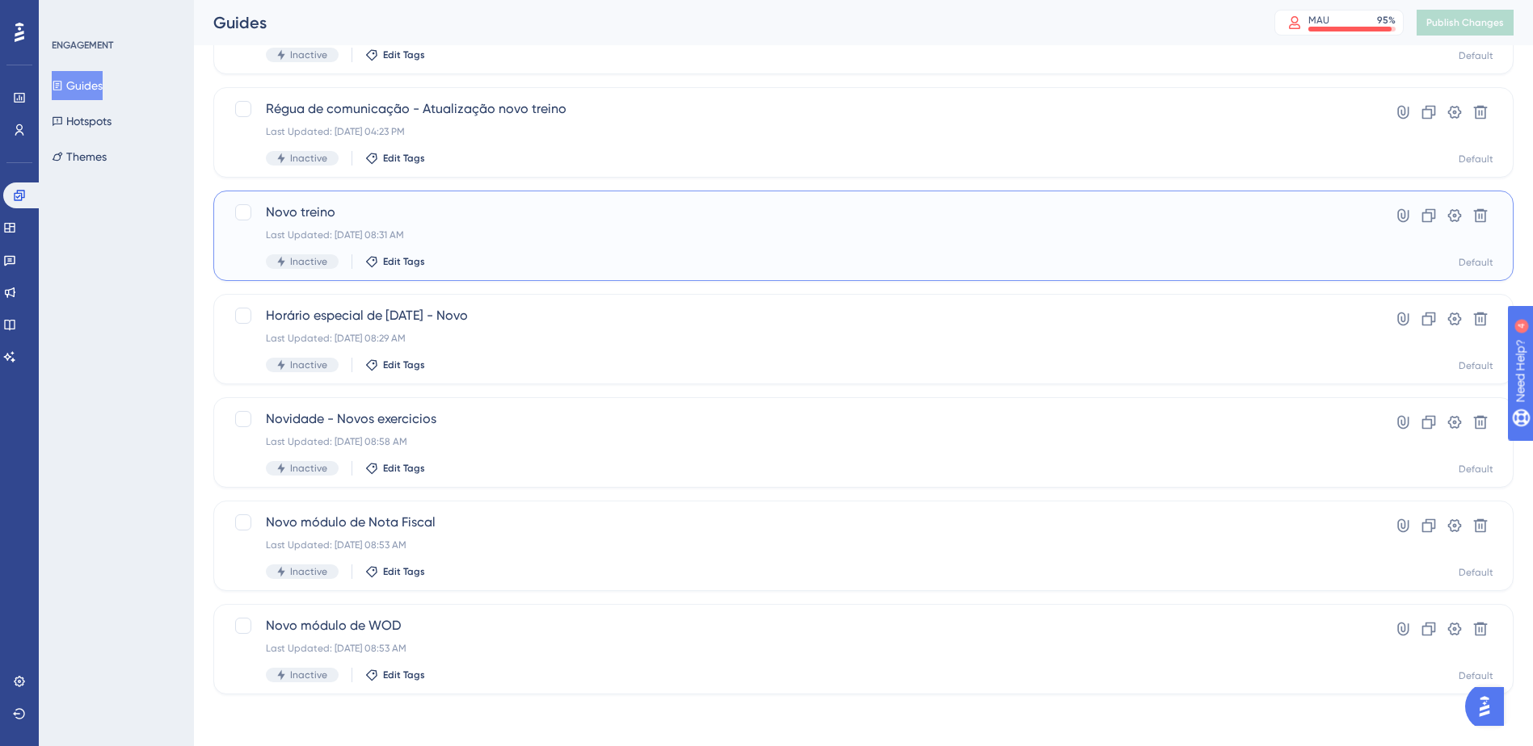
click at [435, 220] on span "Novo treino" at bounding box center [799, 212] width 1066 height 19
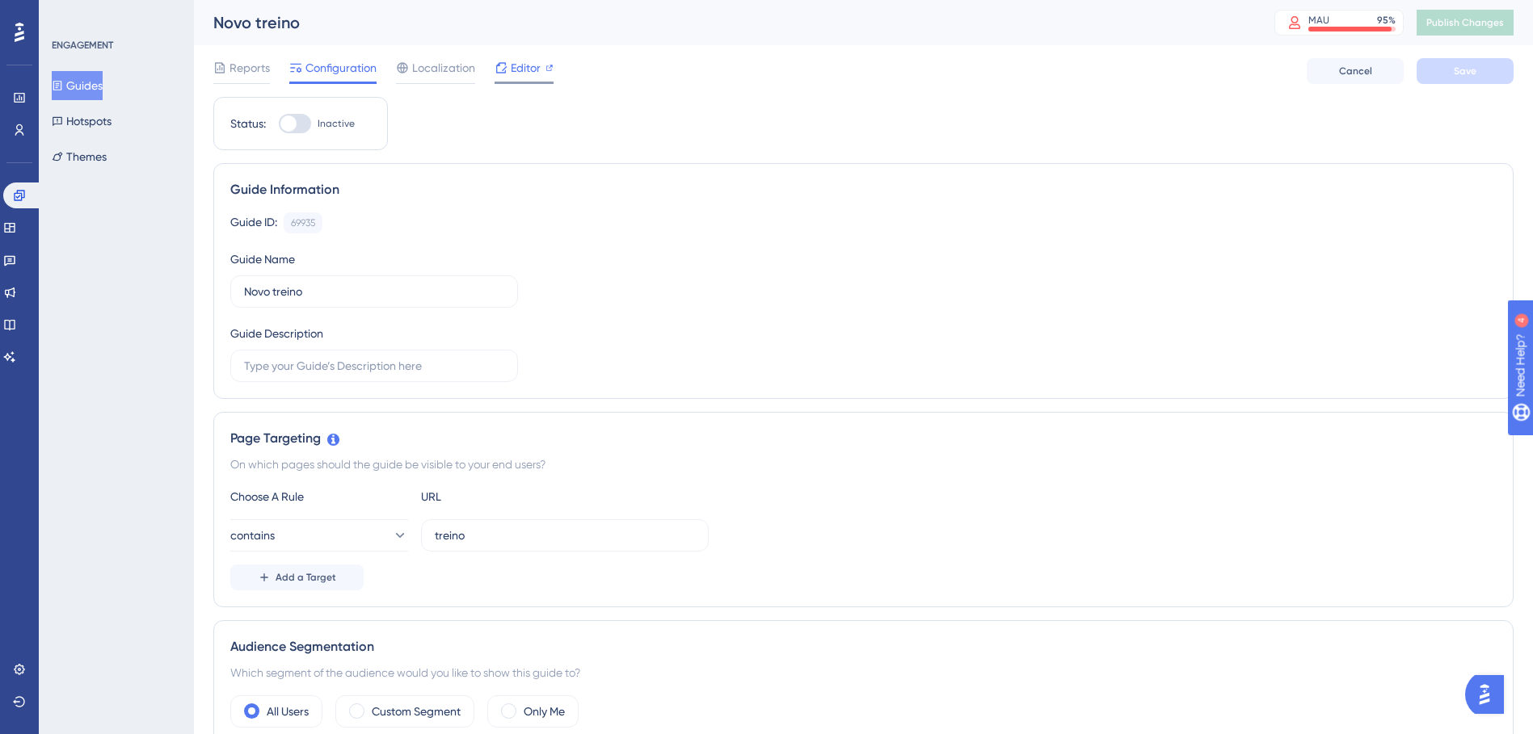
click at [530, 71] on span "Editor" at bounding box center [526, 67] width 30 height 19
click at [16, 204] on link at bounding box center [22, 196] width 39 height 26
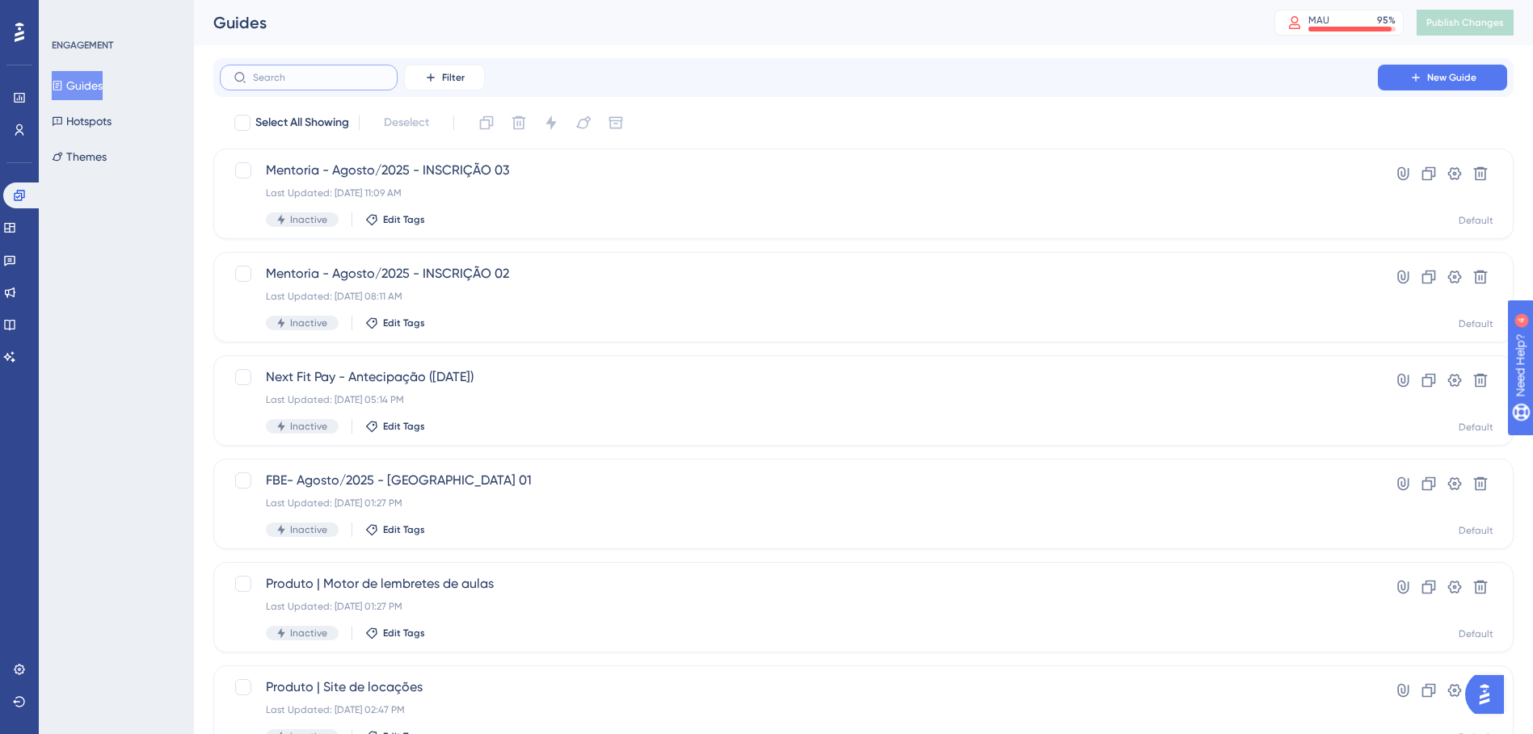
click at [268, 75] on input "text" at bounding box center [318, 77] width 131 height 11
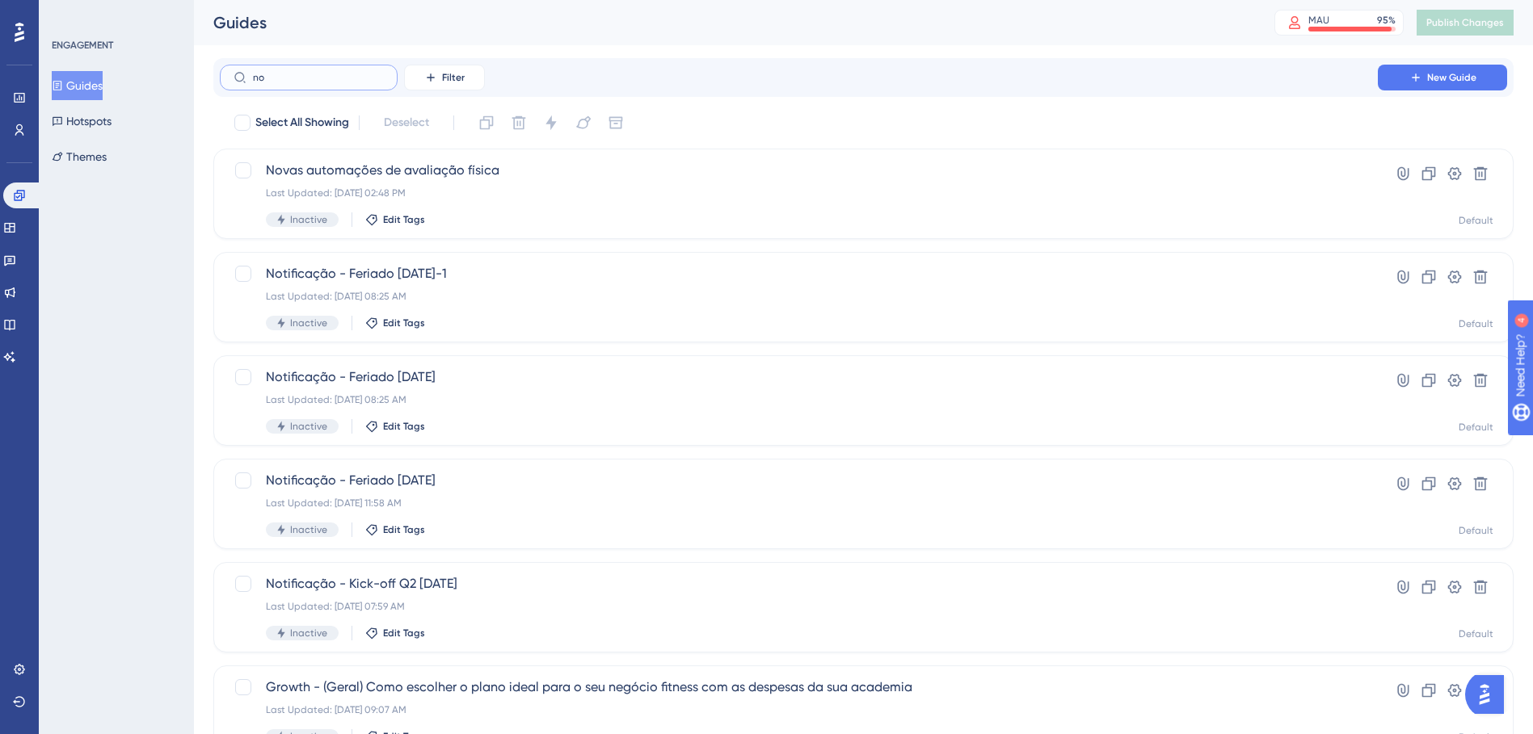
type input "noo"
checkbox input "true"
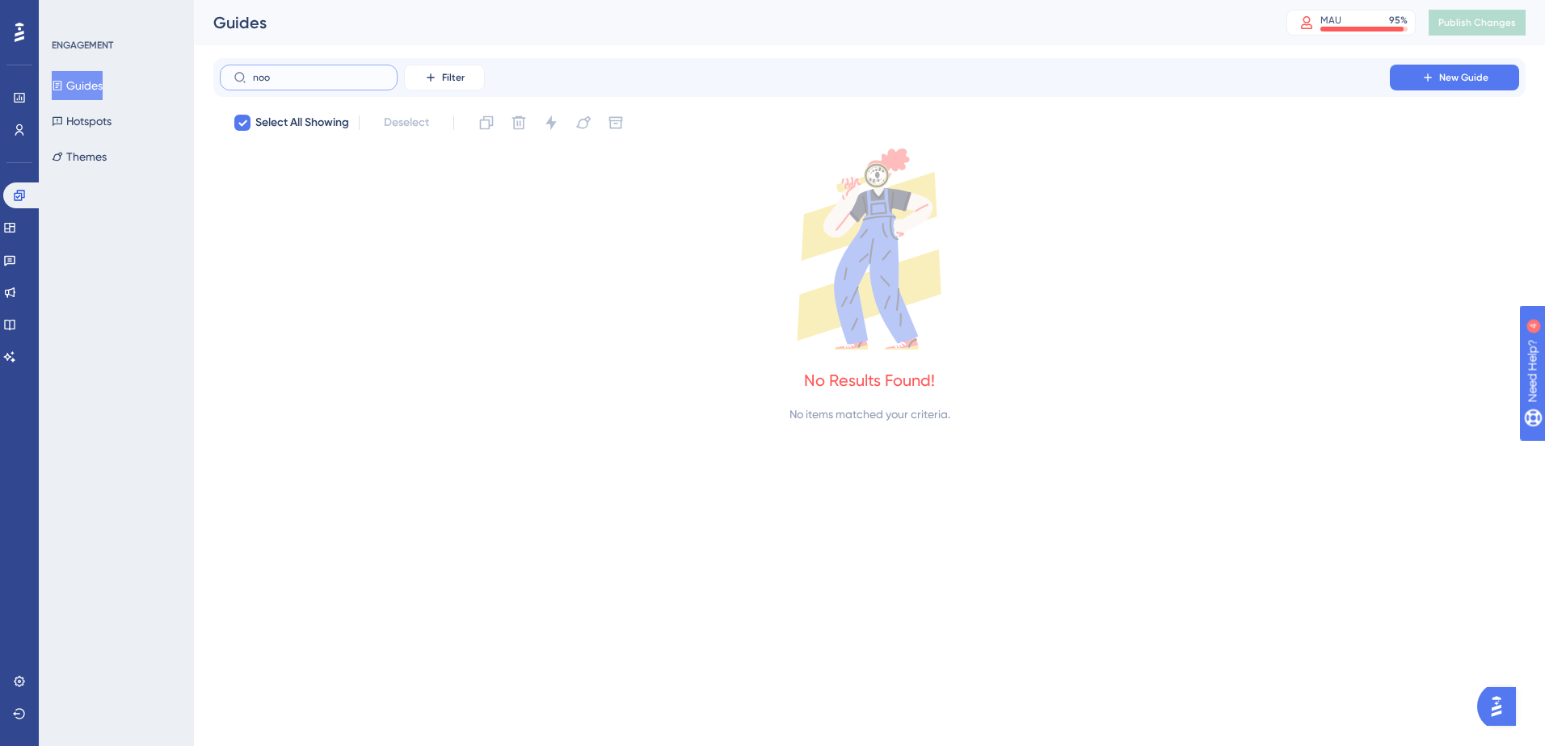
type input "no"
checkbox input "false"
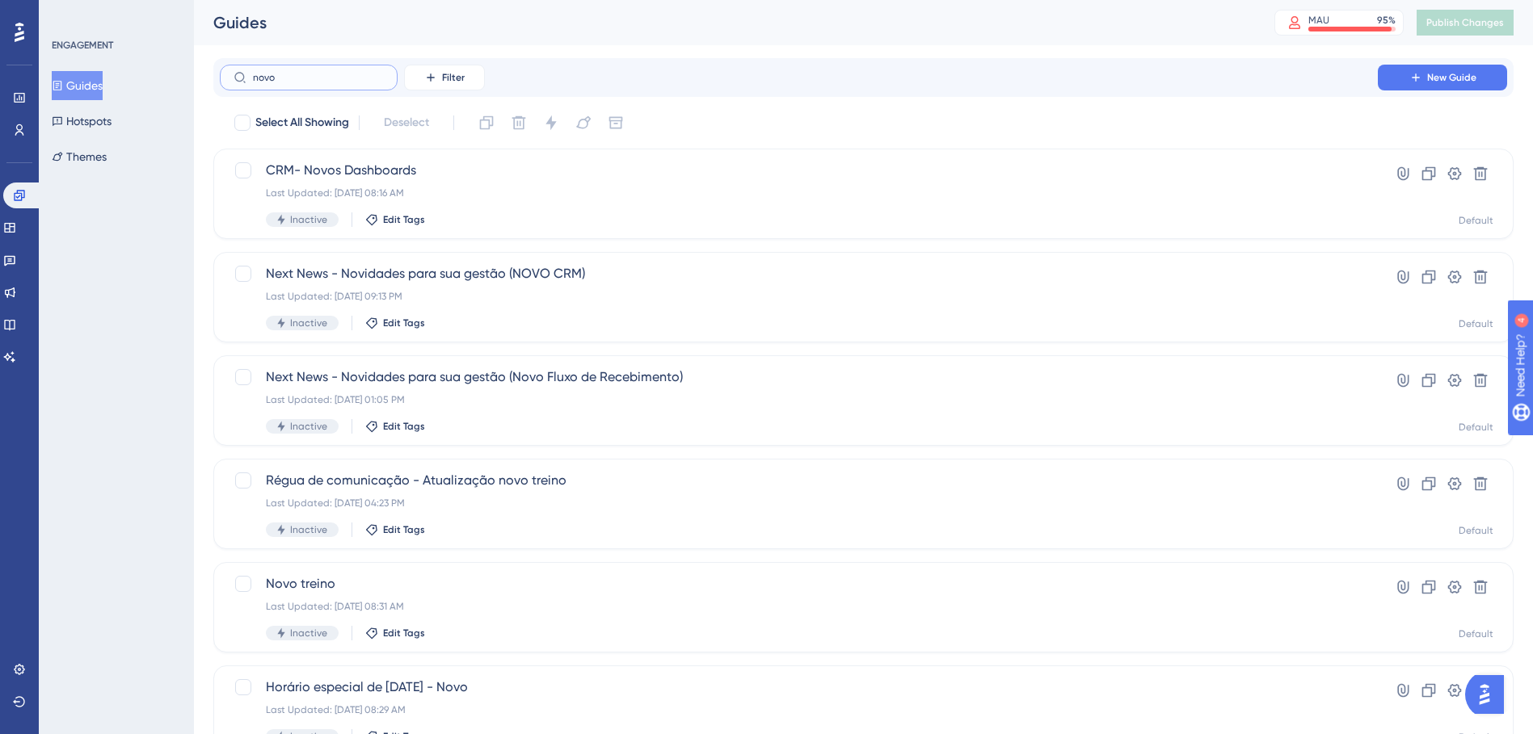
type input "novo"
click at [313, 69] on label "novo" at bounding box center [309, 78] width 178 height 26
click at [313, 72] on input "novo" at bounding box center [318, 77] width 131 height 11
click at [313, 69] on label "novo" at bounding box center [309, 78] width 178 height 26
click at [313, 72] on input "novo" at bounding box center [318, 77] width 131 height 11
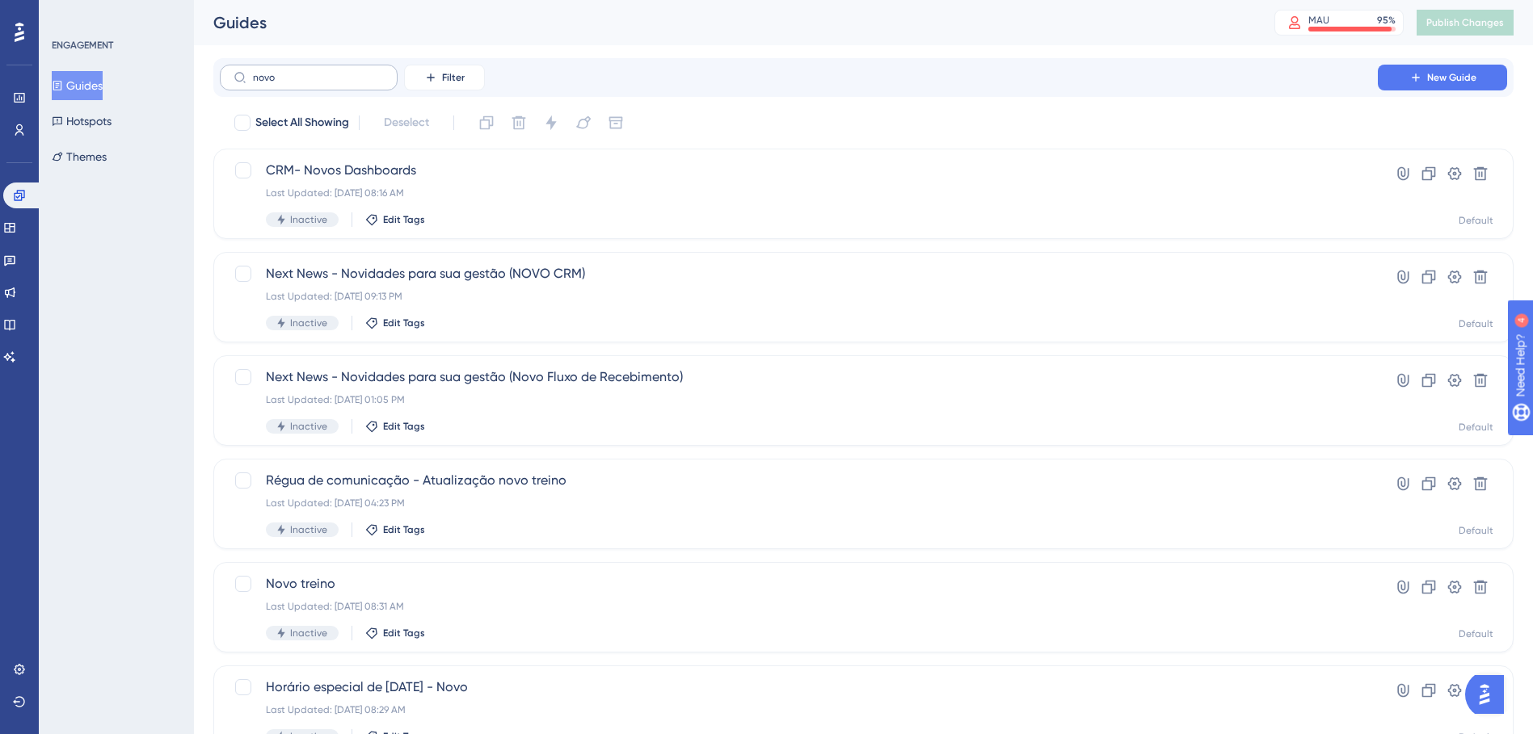
click at [313, 69] on label "novo" at bounding box center [309, 78] width 178 height 26
click at [313, 72] on input "novo" at bounding box center [318, 77] width 131 height 11
click at [313, 69] on label "novo" at bounding box center [309, 78] width 178 height 26
click at [313, 72] on input "novo" at bounding box center [318, 77] width 131 height 11
click at [316, 75] on input "novo" at bounding box center [318, 77] width 131 height 11
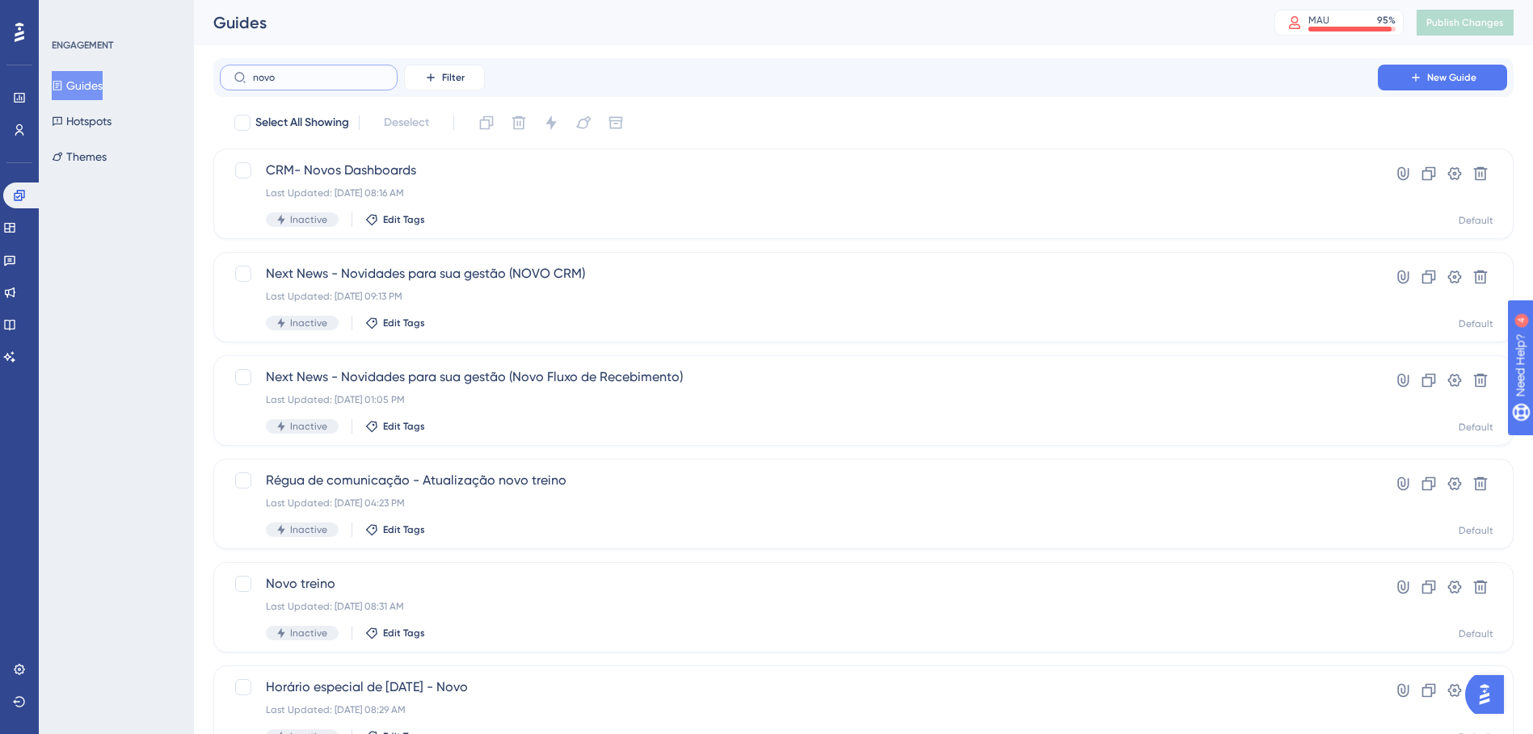
click at [316, 75] on input "novo" at bounding box center [318, 77] width 131 height 11
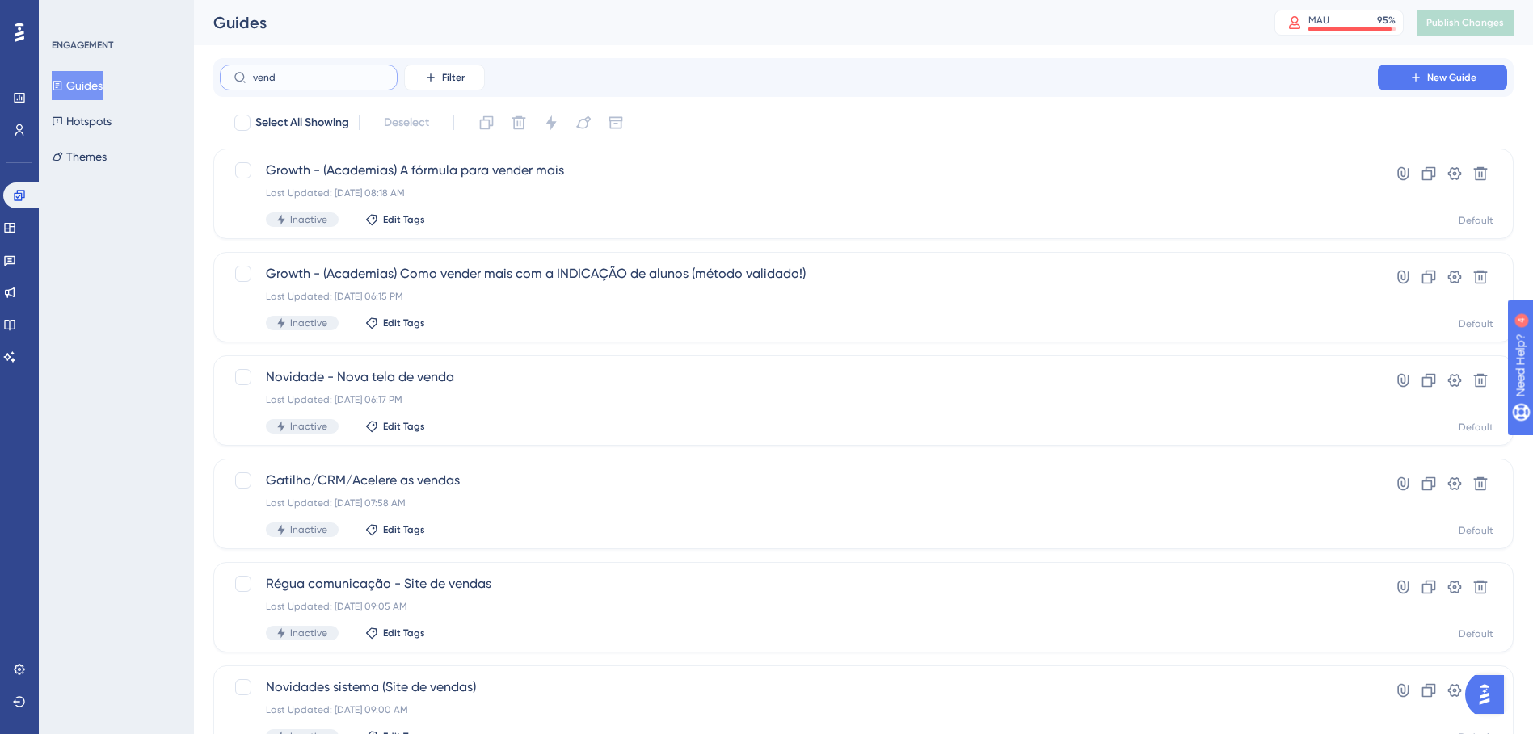
type input "venda"
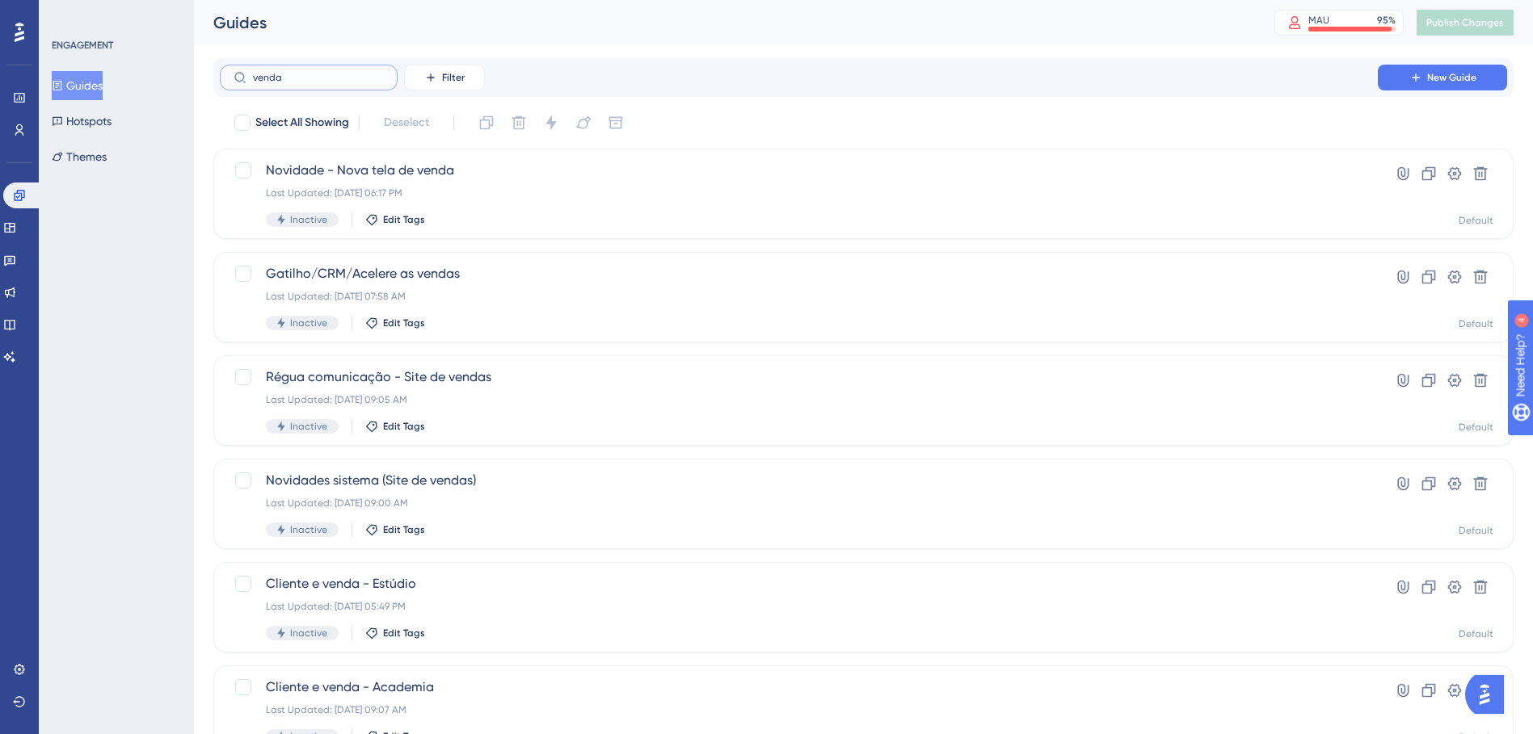
click at [323, 78] on input "venda" at bounding box center [318, 77] width 131 height 11
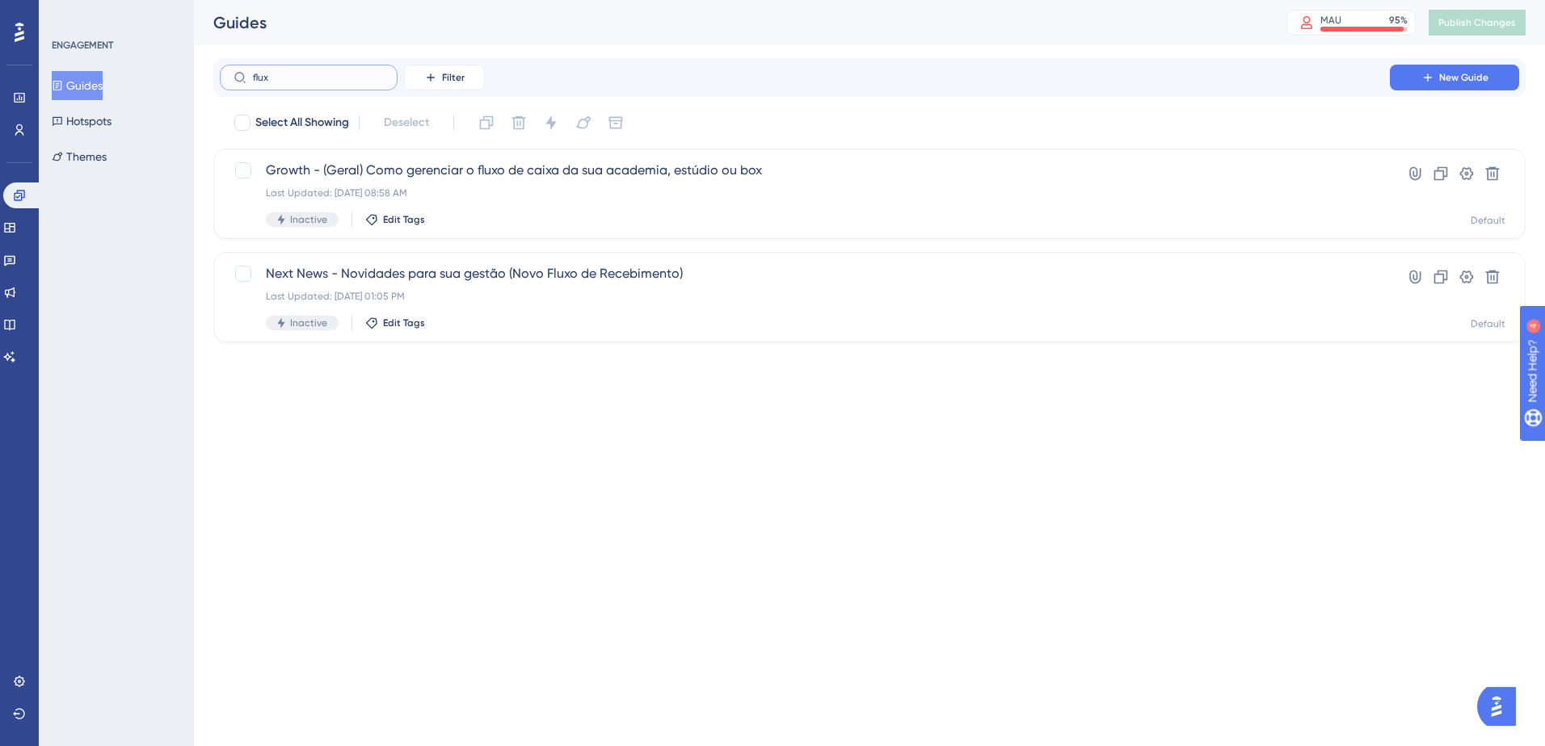
type input "fluxo"
click at [323, 78] on input "fluxo" at bounding box center [318, 77] width 131 height 11
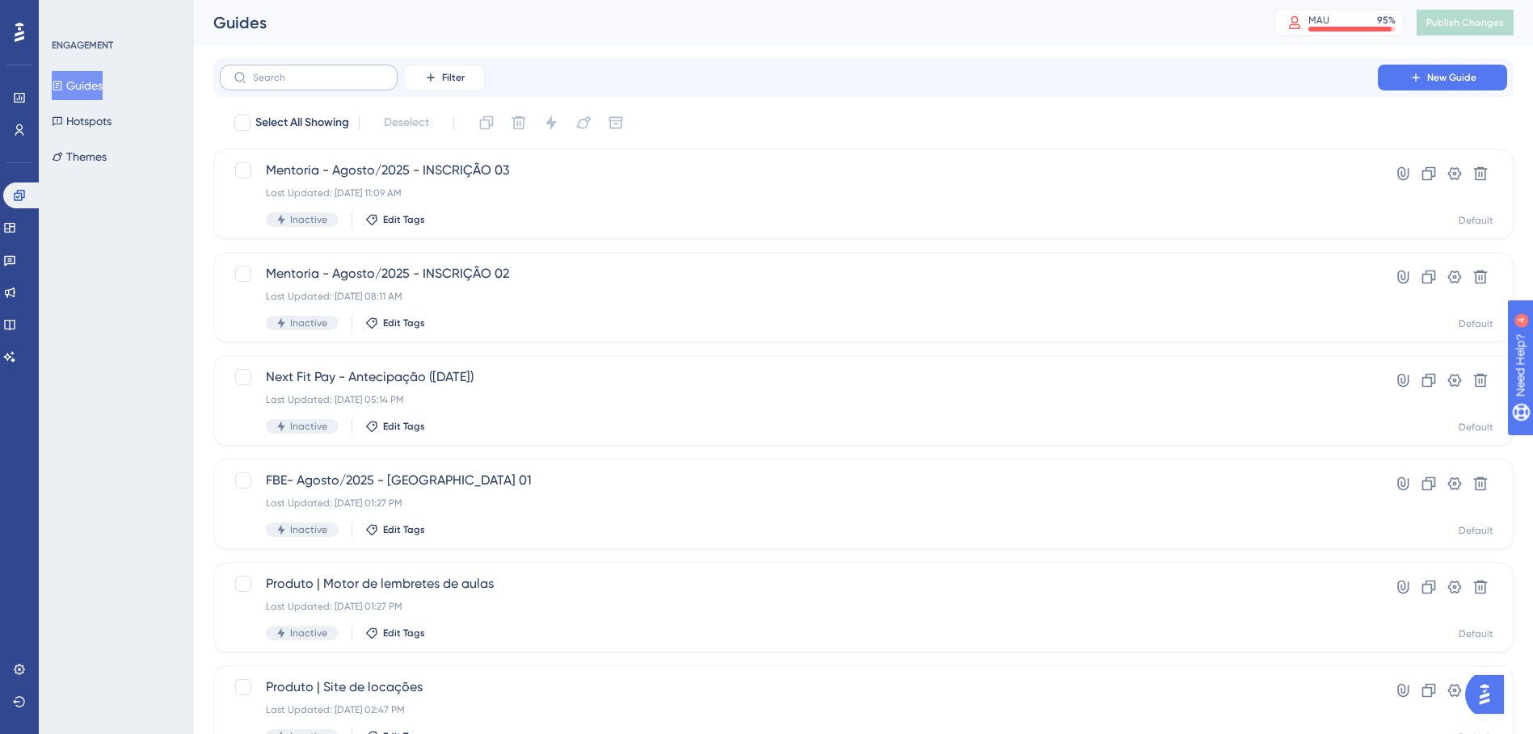
click at [267, 84] on label at bounding box center [309, 78] width 178 height 26
click at [267, 83] on input "text" at bounding box center [318, 77] width 131 height 11
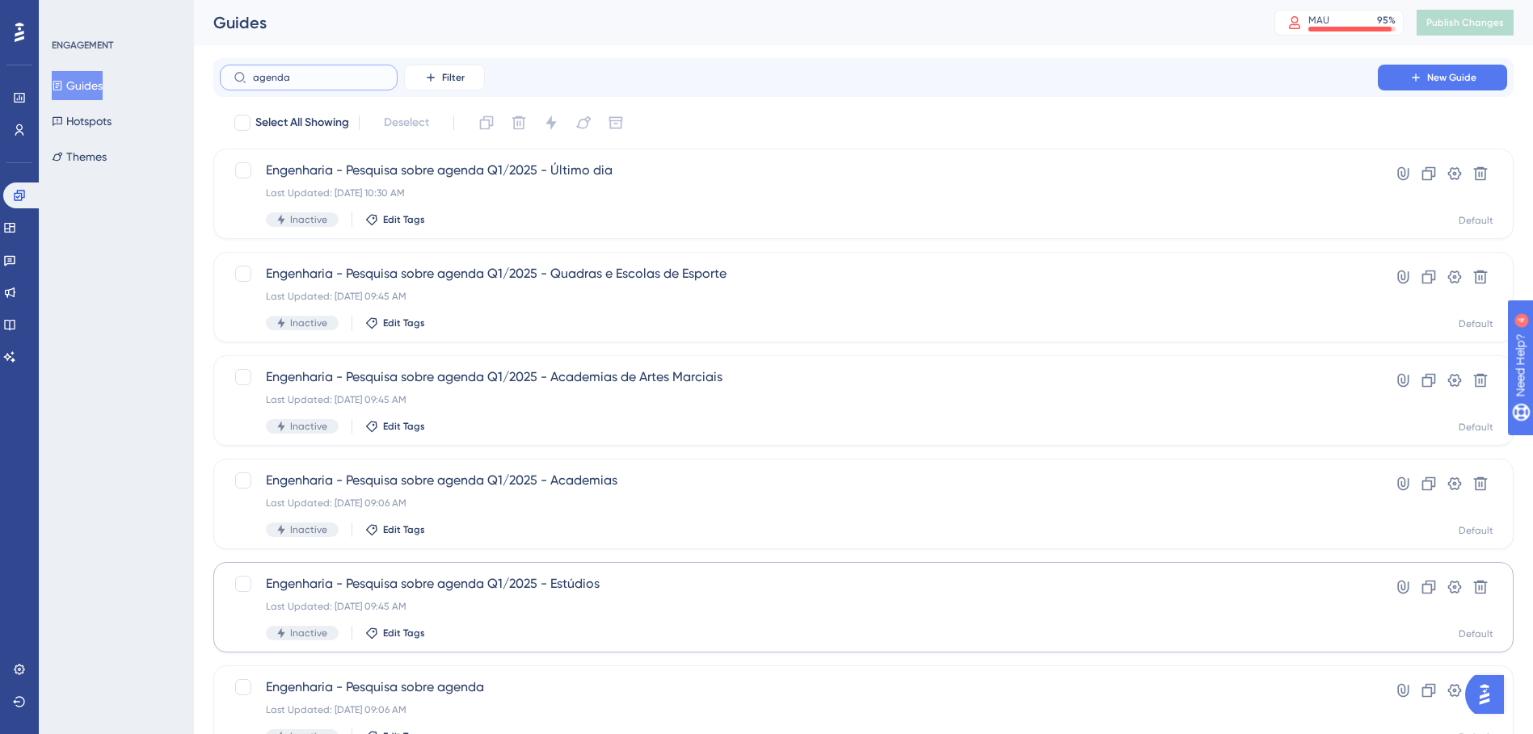
type input "agenda"
click at [506, 601] on div "Last Updated: 31 de mar. de 2025 09:45 AM" at bounding box center [799, 606] width 1066 height 13
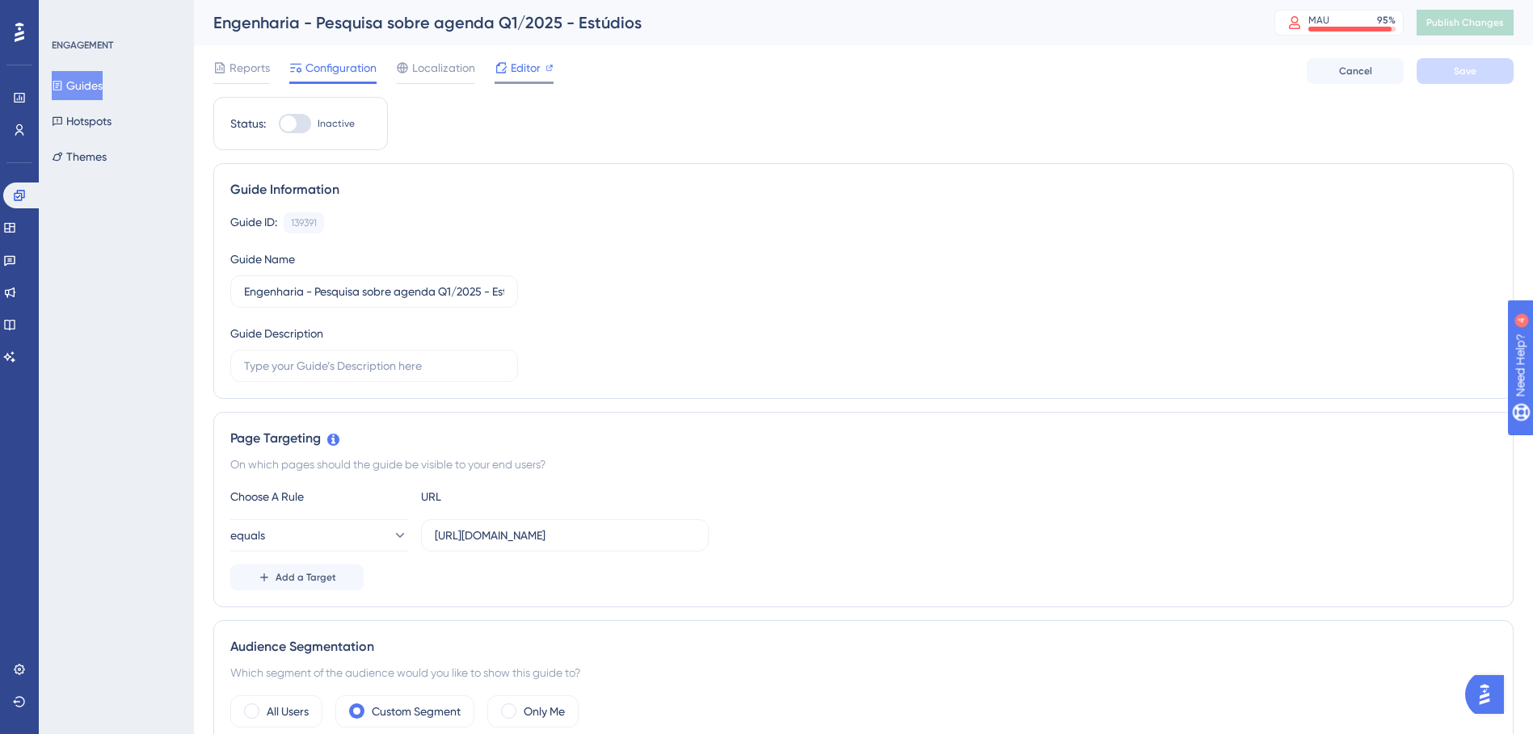
click at [520, 71] on span "Editor" at bounding box center [526, 67] width 30 height 19
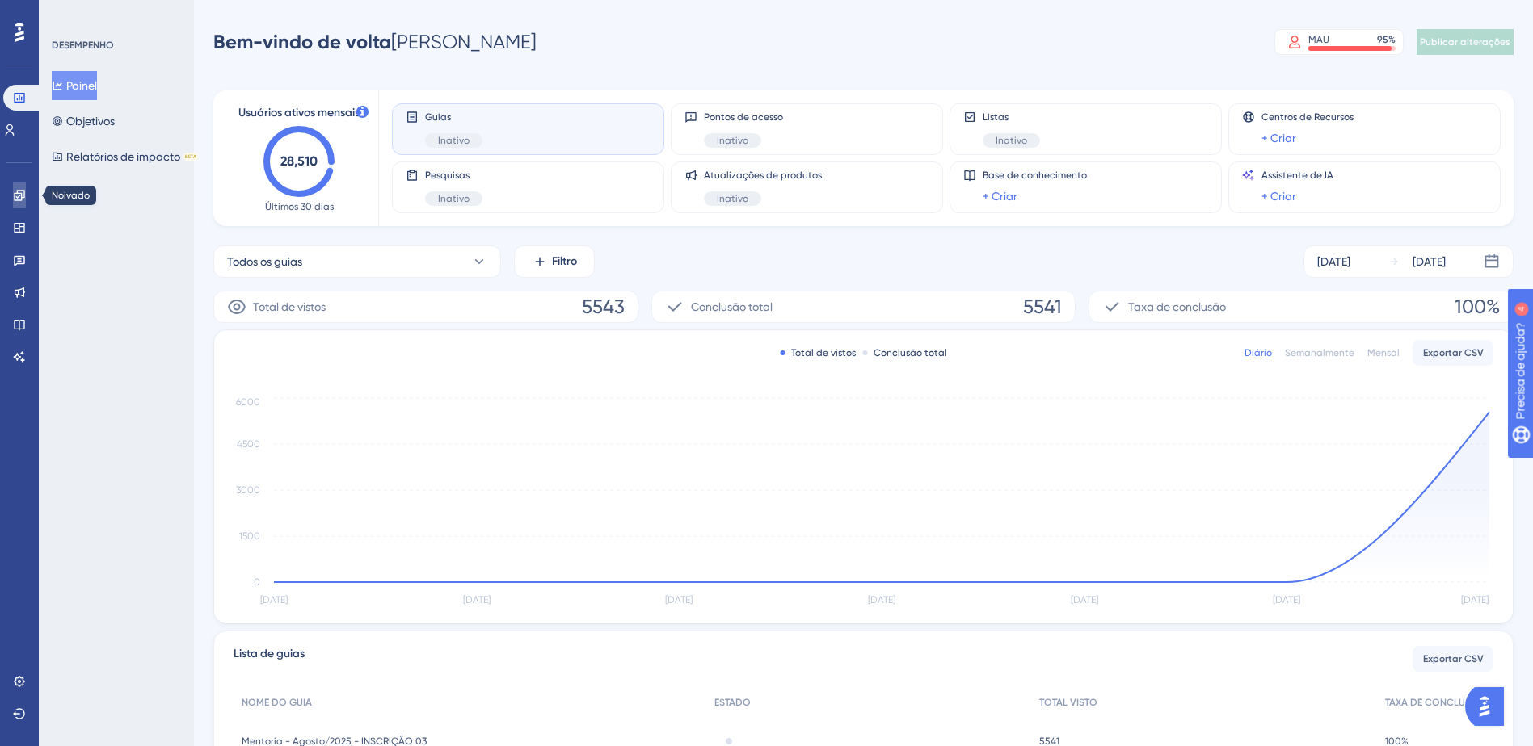
click at [23, 196] on icon at bounding box center [19, 195] width 13 height 13
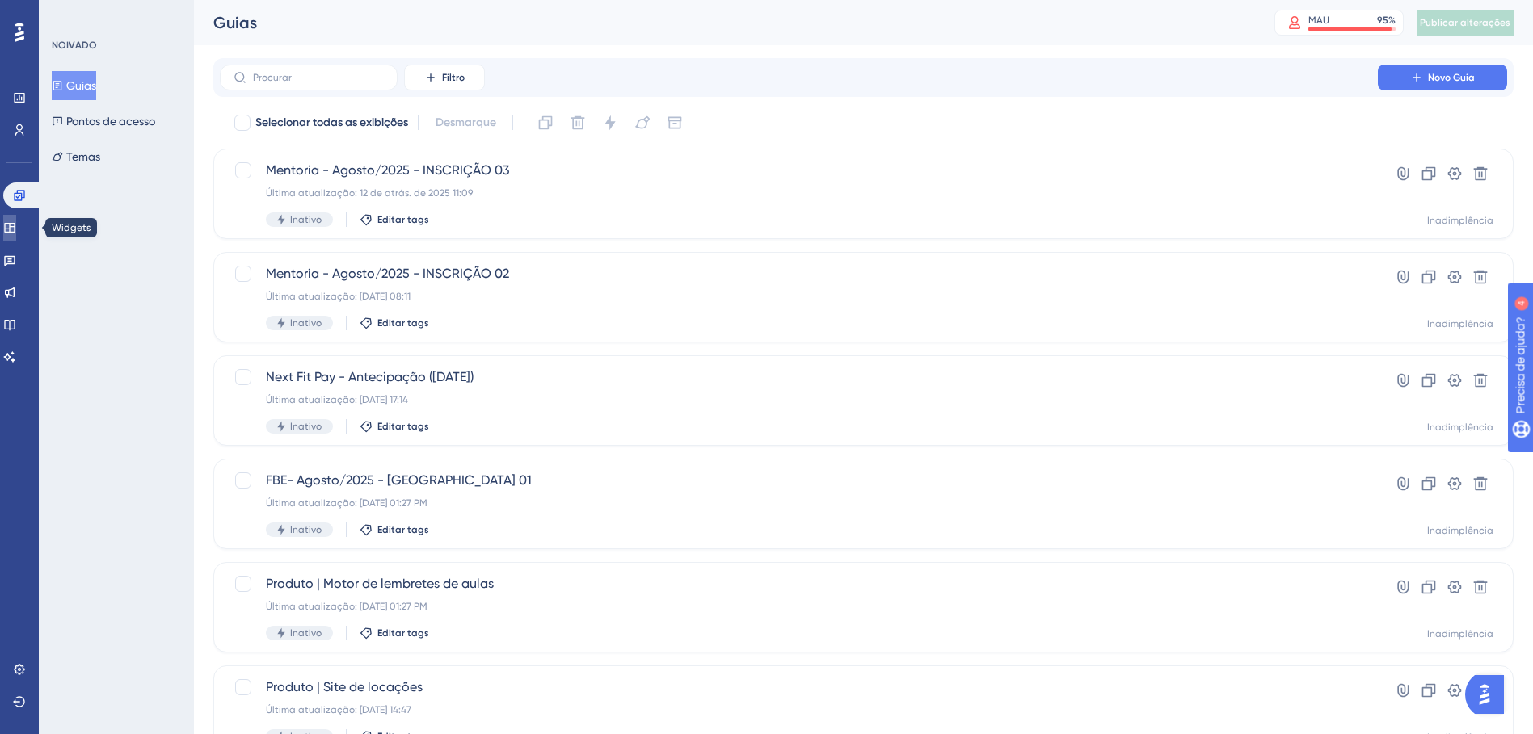
click at [16, 226] on icon at bounding box center [9, 227] width 13 height 13
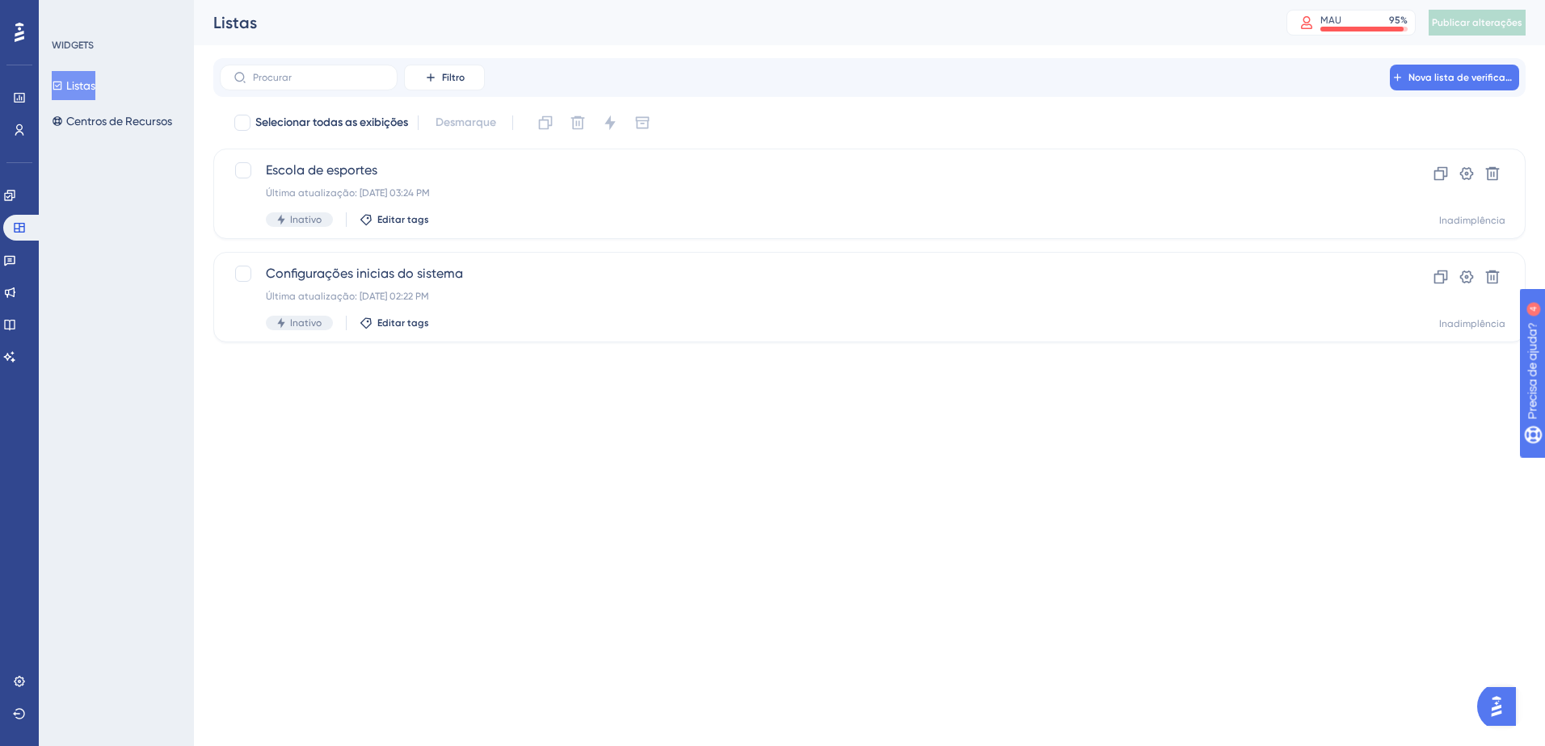
click at [16, 245] on div "Noivado Widgets Realimentação Atualizações de produtos Base de conhecimento Ass…" at bounding box center [19, 276] width 32 height 187
click at [15, 254] on icon at bounding box center [9, 260] width 13 height 13
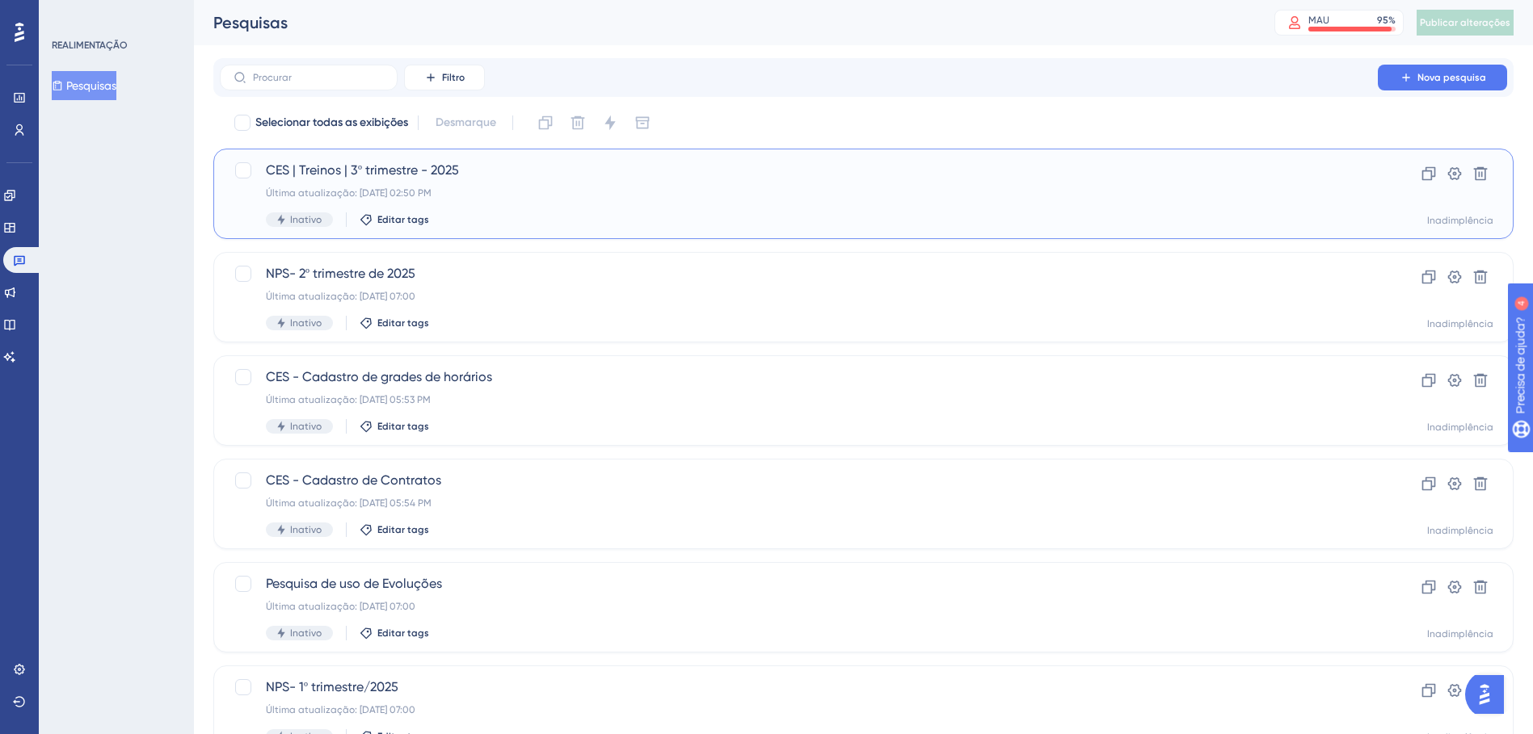
click at [664, 196] on div "Última atualização: [DATE] 02:50 PM" at bounding box center [799, 193] width 1066 height 13
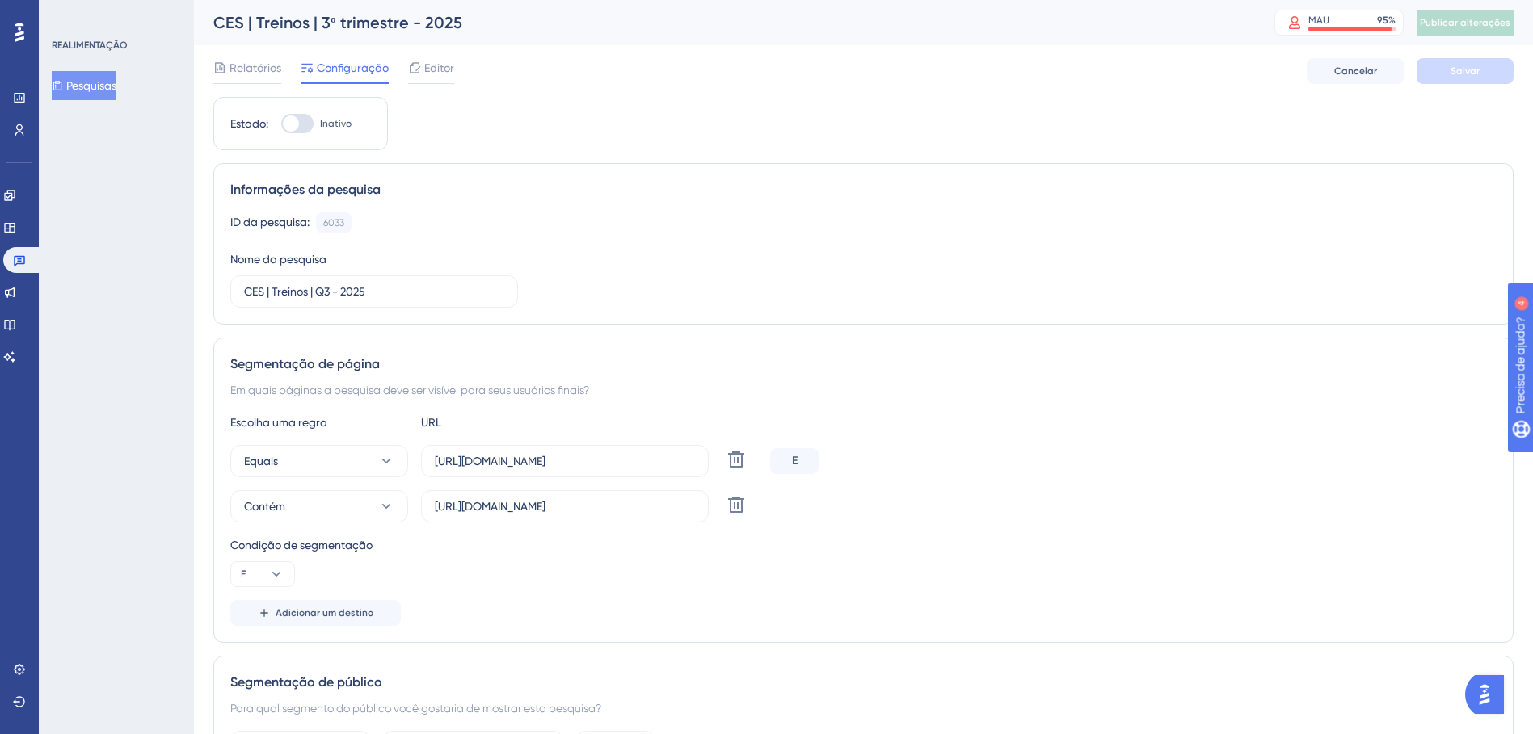
click at [428, 62] on span "Editor" at bounding box center [439, 67] width 30 height 19
